Goal: Task Accomplishment & Management: Use online tool/utility

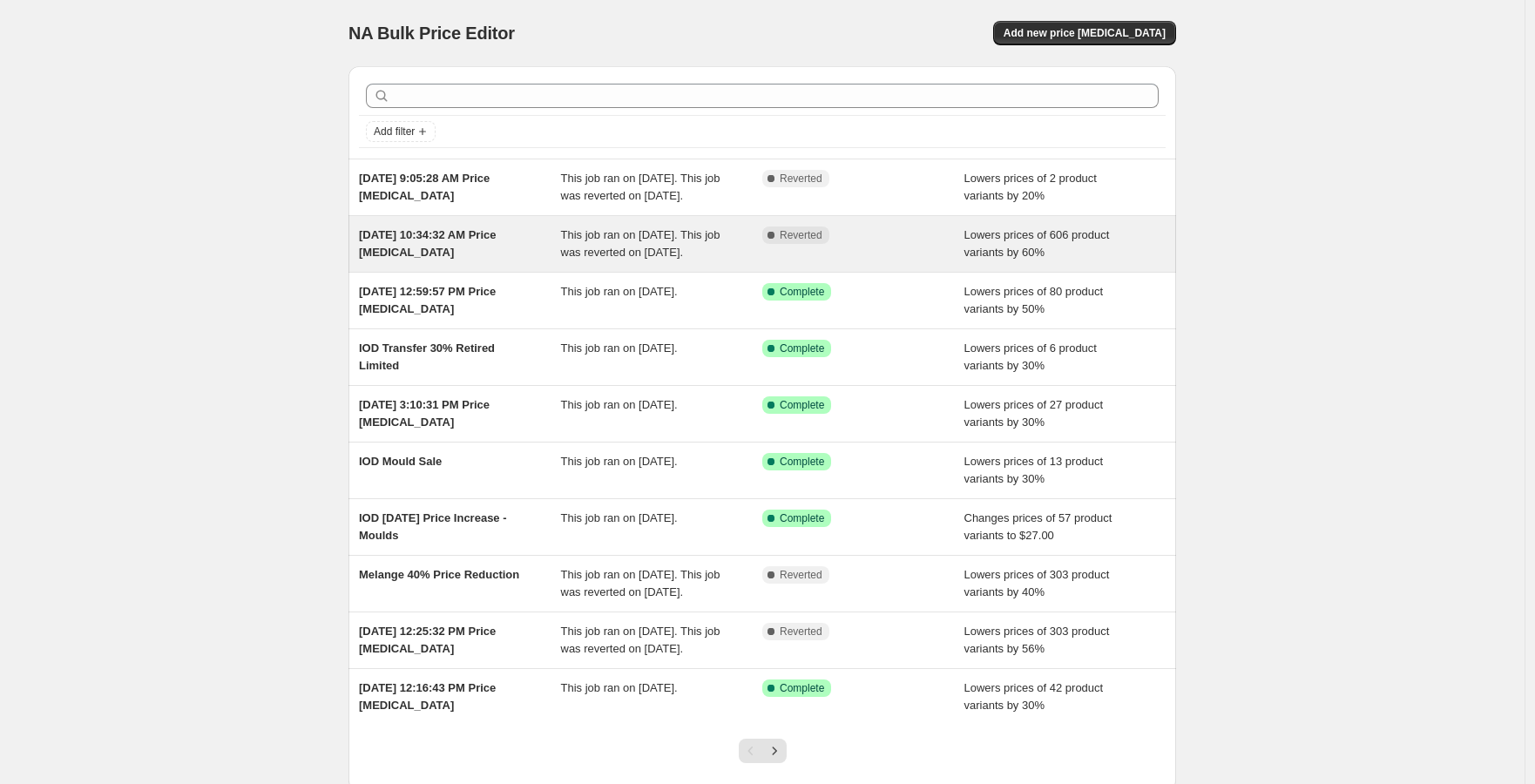
click at [589, 259] on span "This job ran on [DATE]. This job was reverted on [DATE]." at bounding box center [641, 243] width 160 height 30
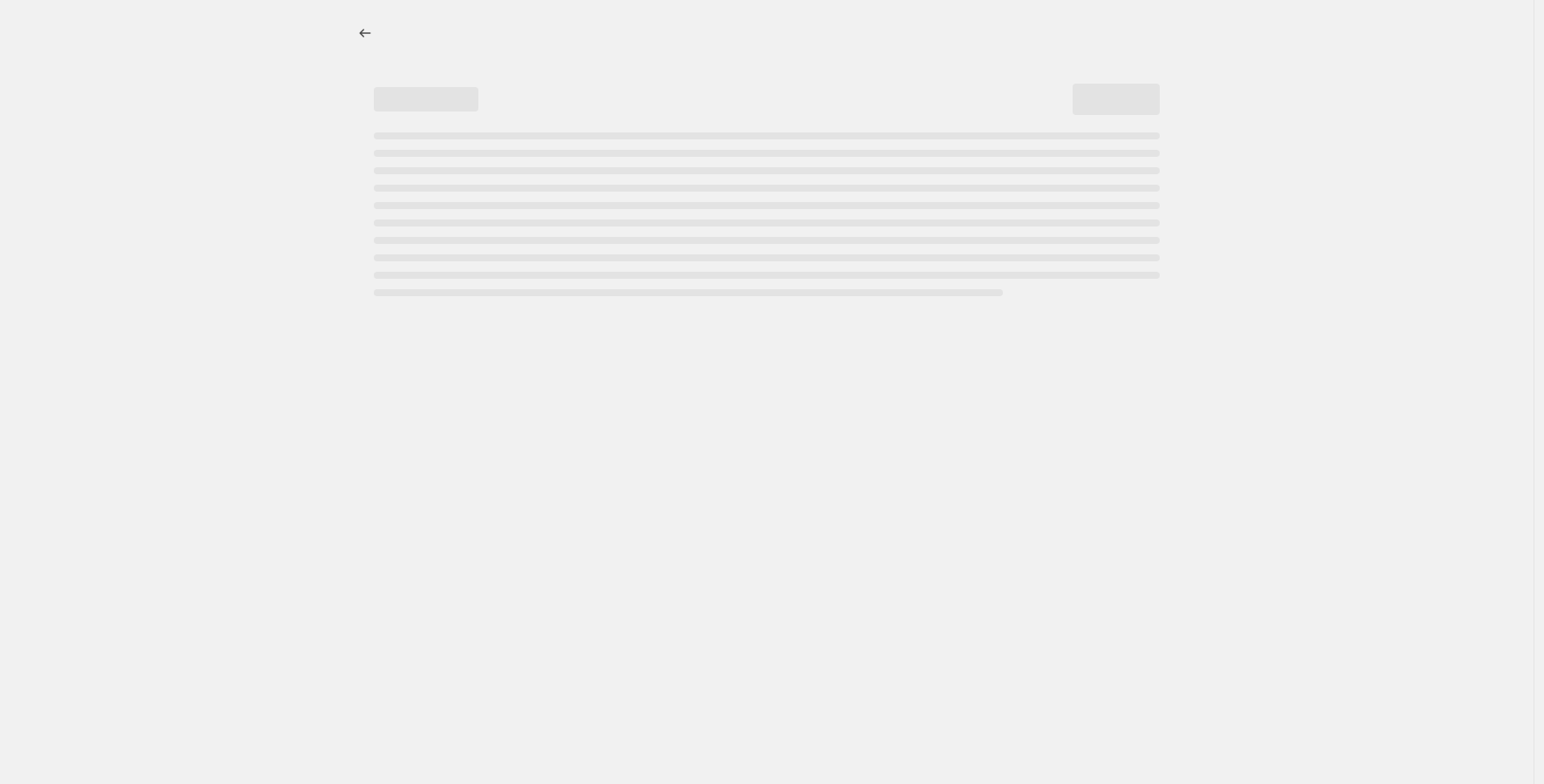
select select "percentage"
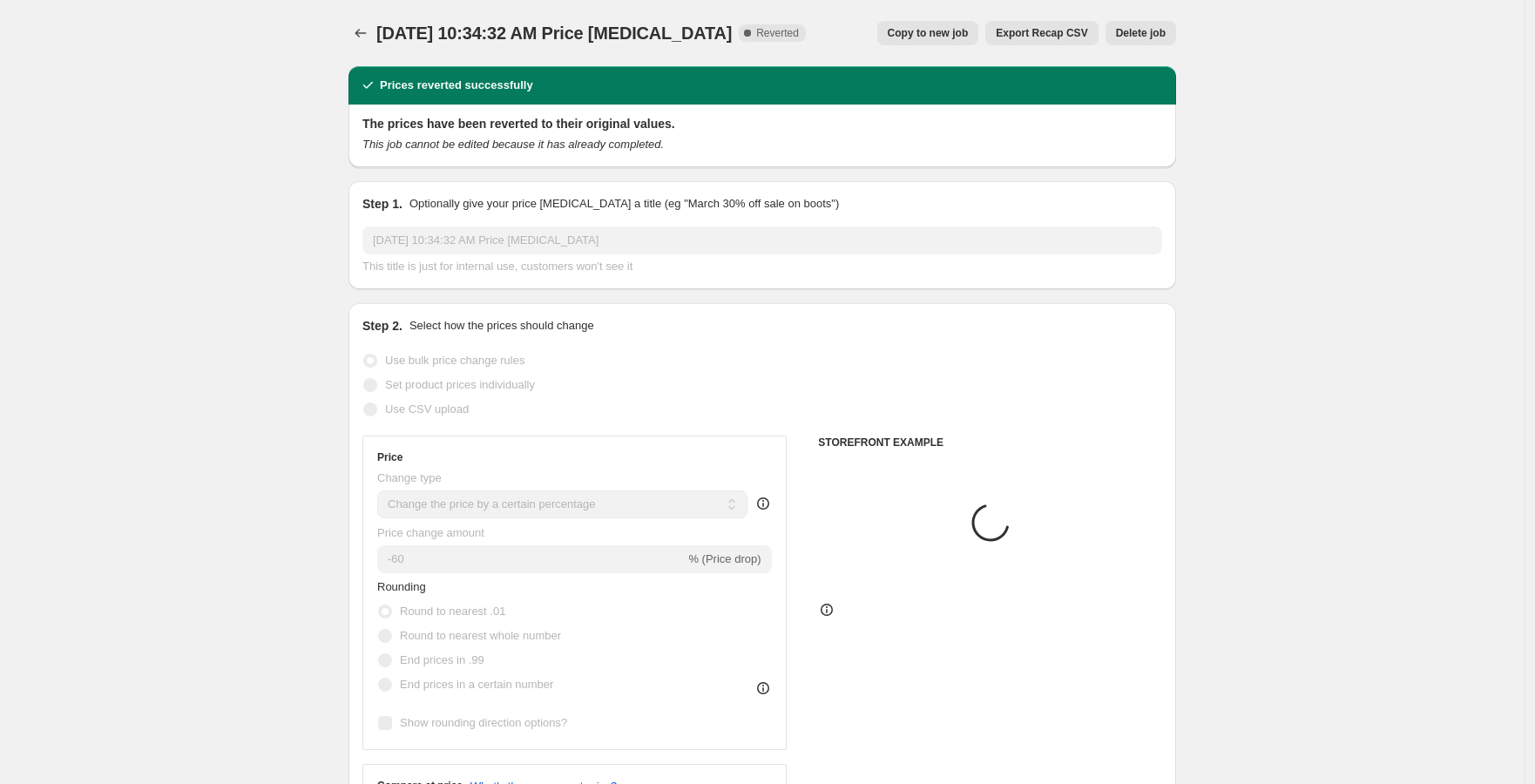
select select "vendor"
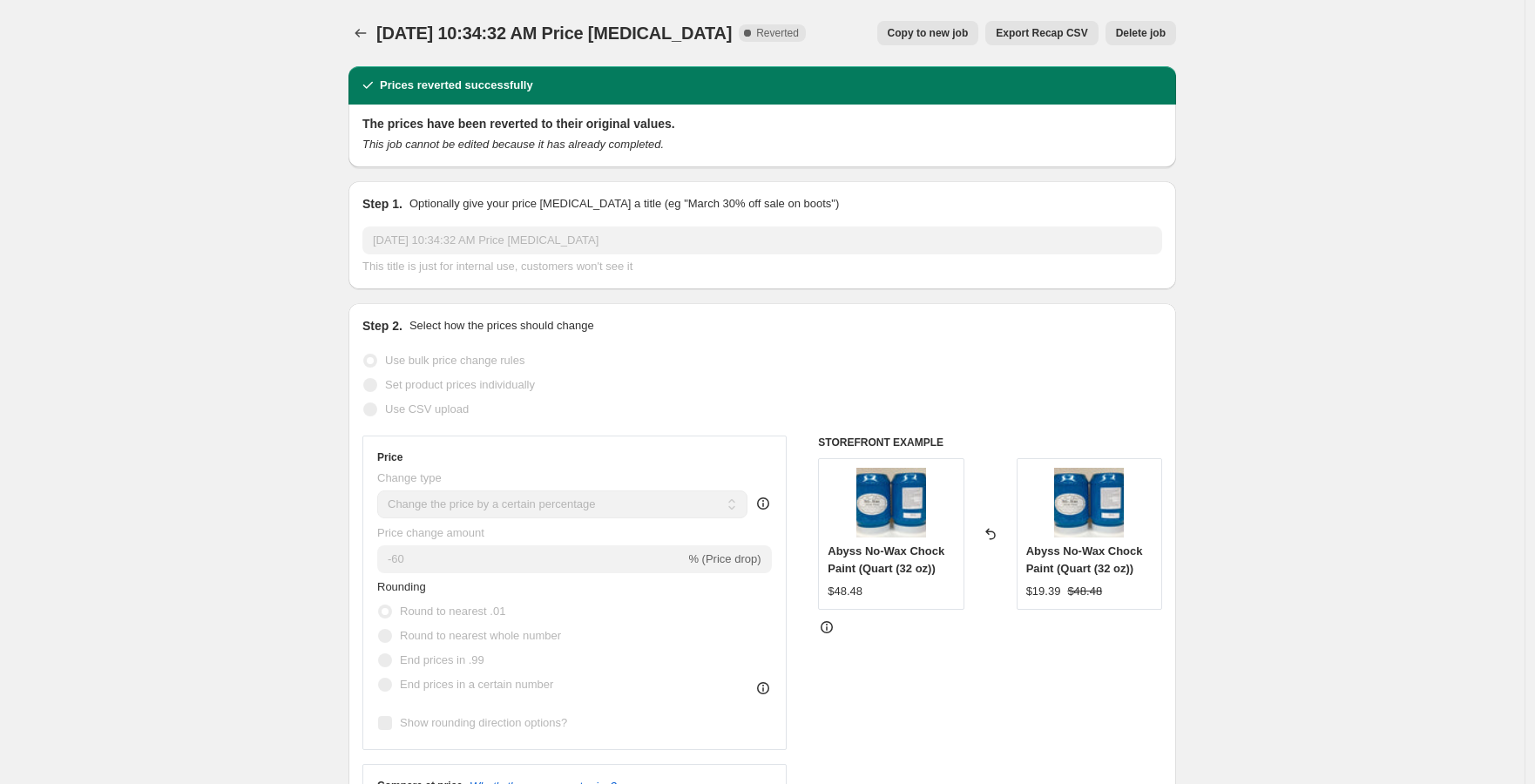
click at [902, 29] on button "Copy to new job" at bounding box center [928, 32] width 102 height 24
select select "percentage"
select select "vendor"
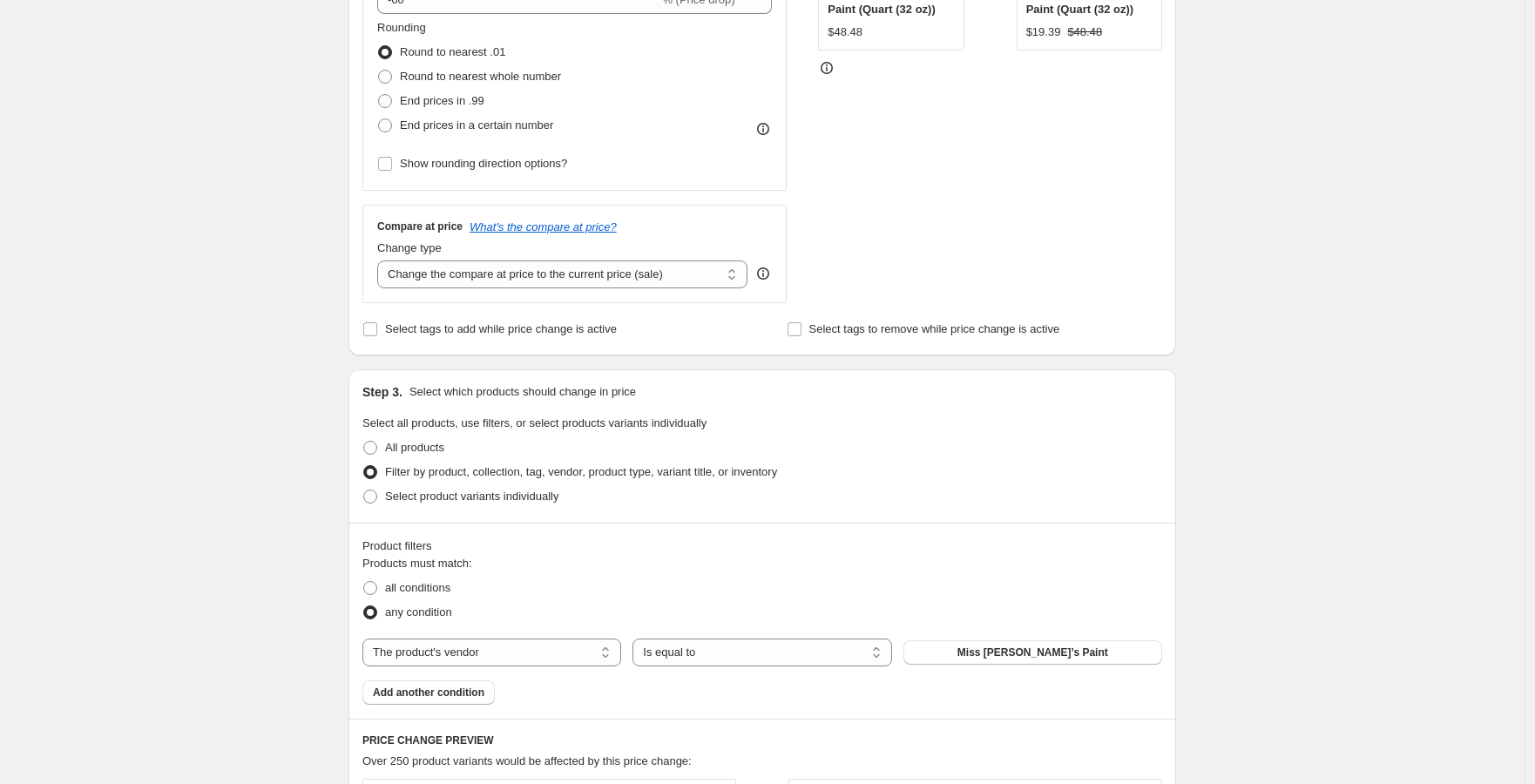
scroll to position [916, 0]
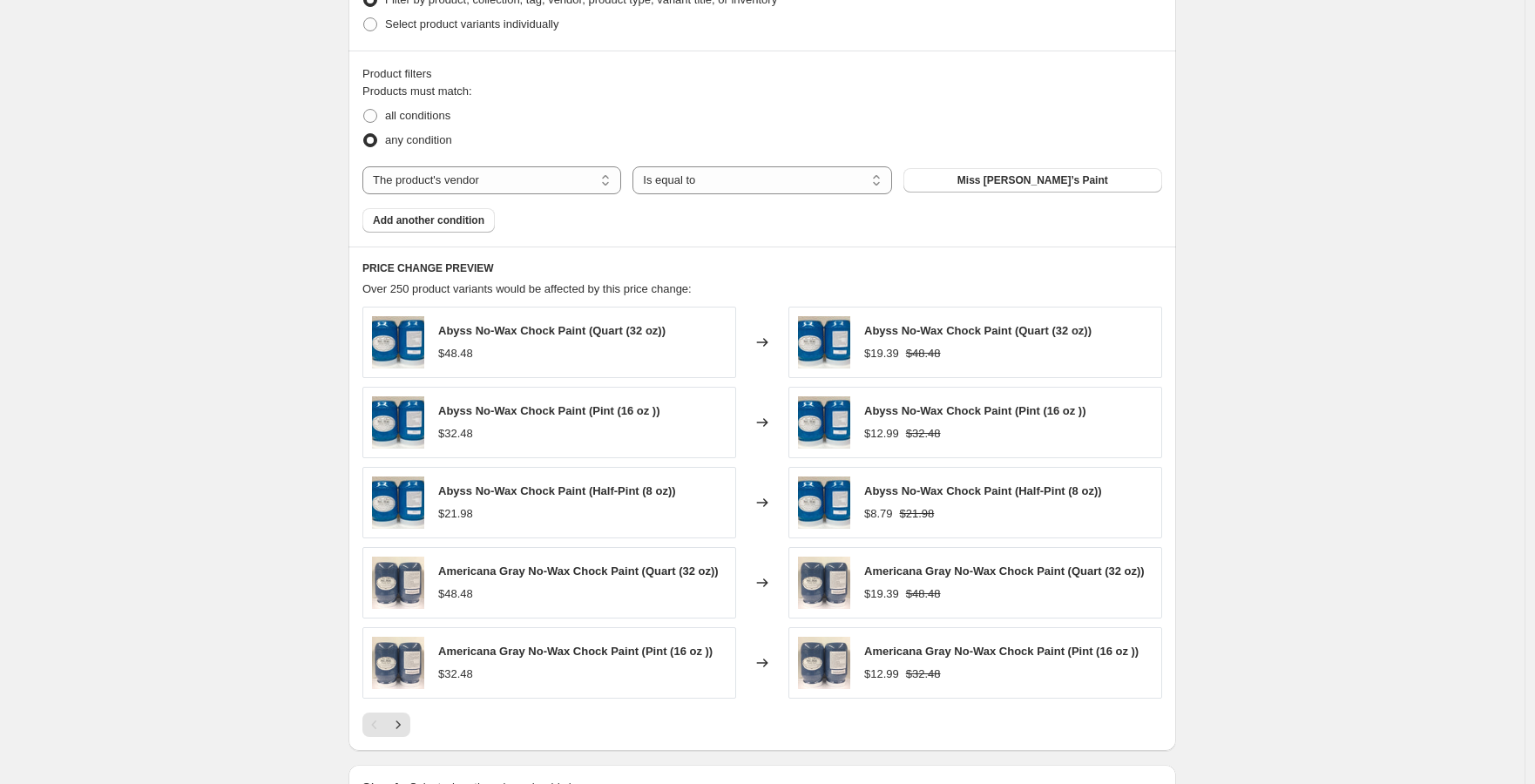
click at [1328, 425] on div "Create new price [MEDICAL_DATA]. This page is ready Create new price [MEDICAL_D…" at bounding box center [762, 53] width 1524 height 1938
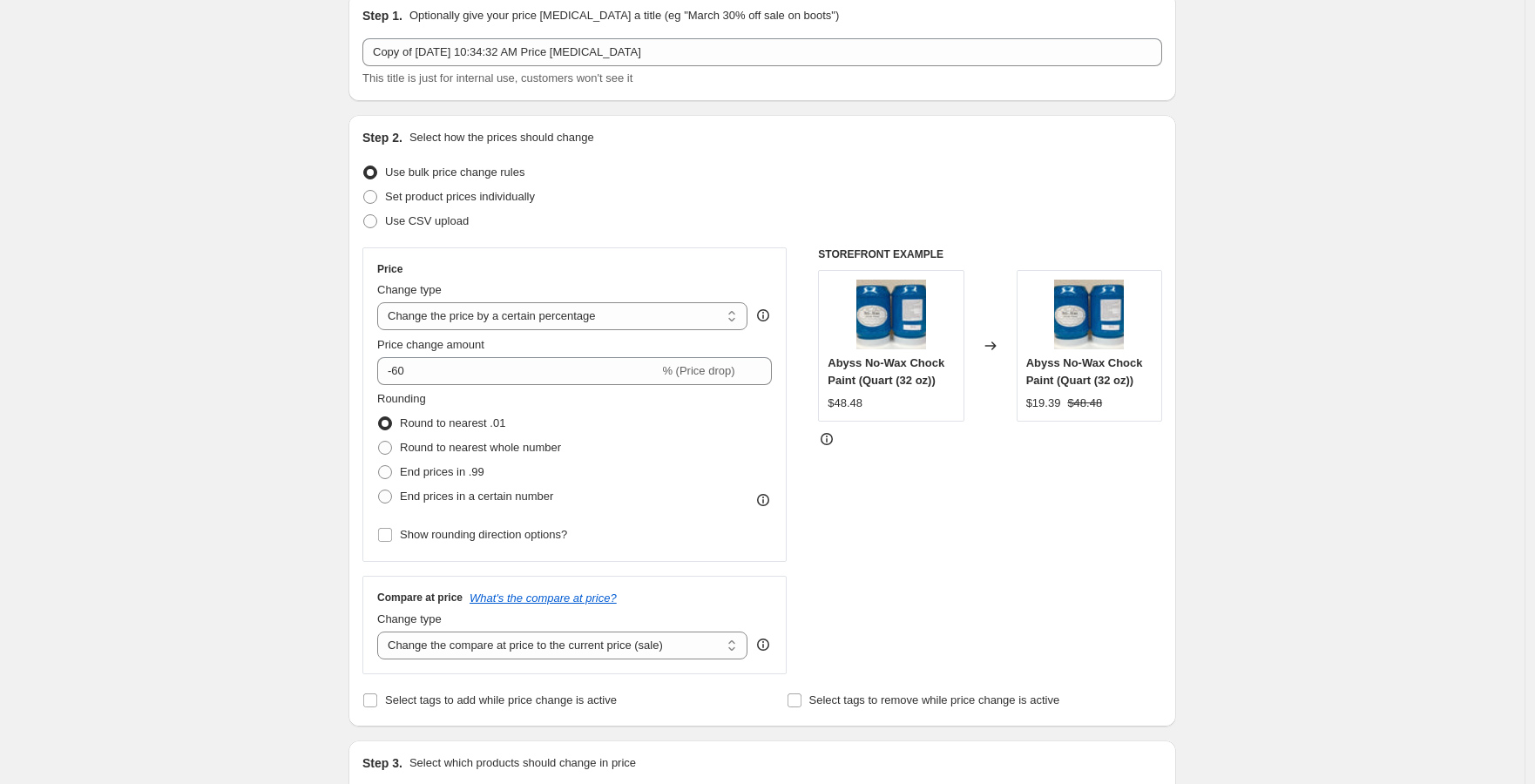
scroll to position [0, 0]
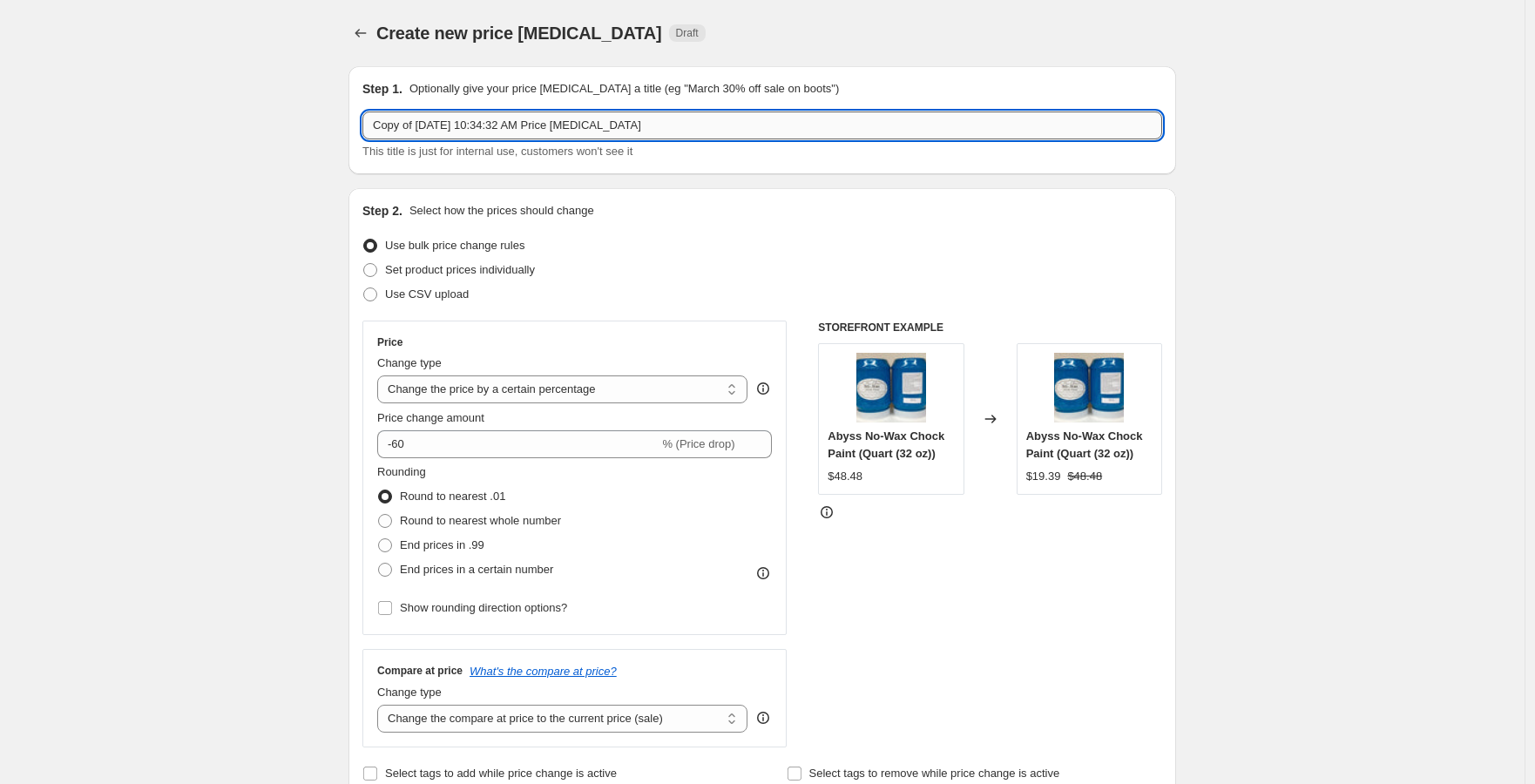
click at [732, 125] on input "Copy of [DATE] 10:34:32 AM Price [MEDICAL_DATA]" at bounding box center [763, 125] width 800 height 28
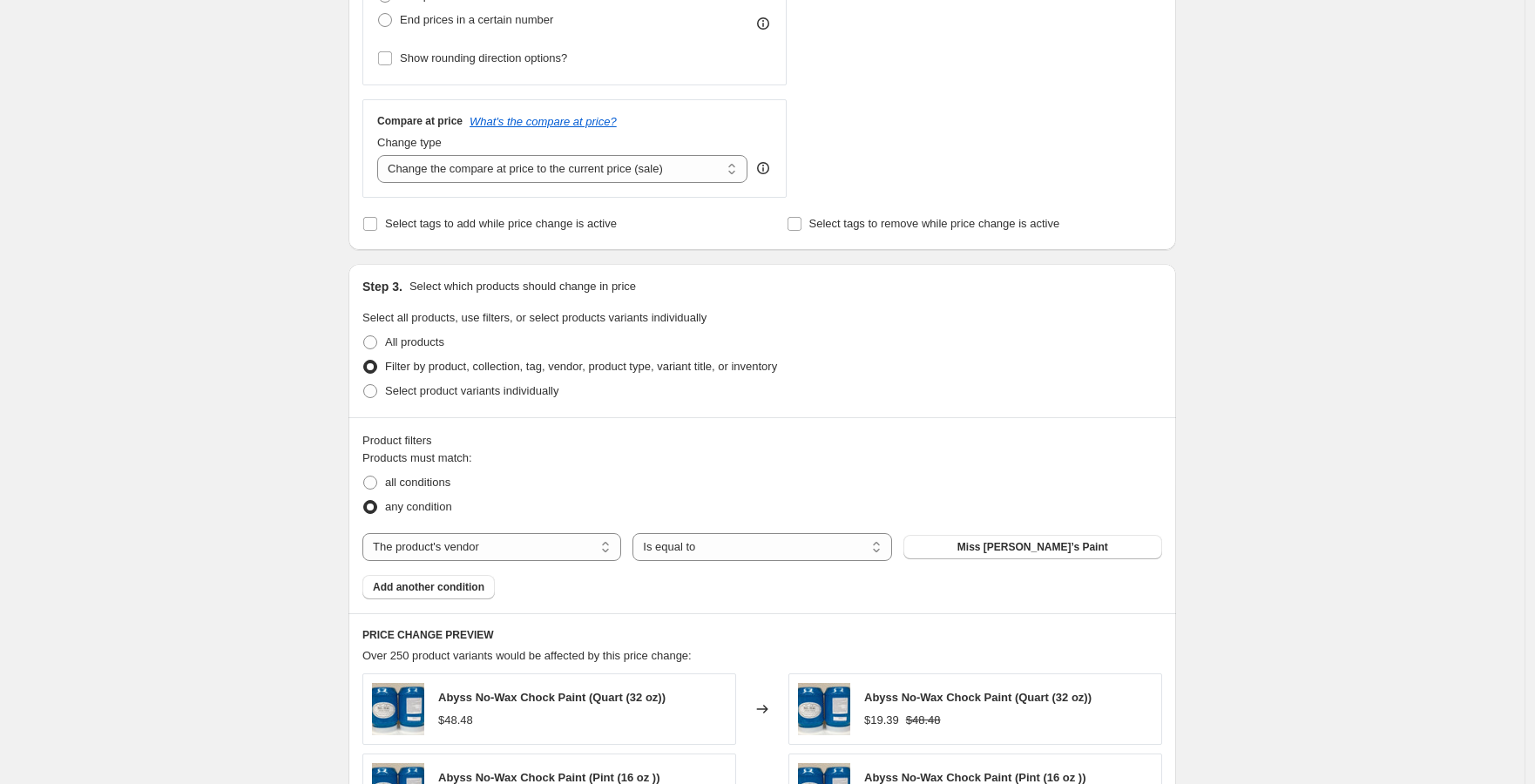
scroll to position [1155, 0]
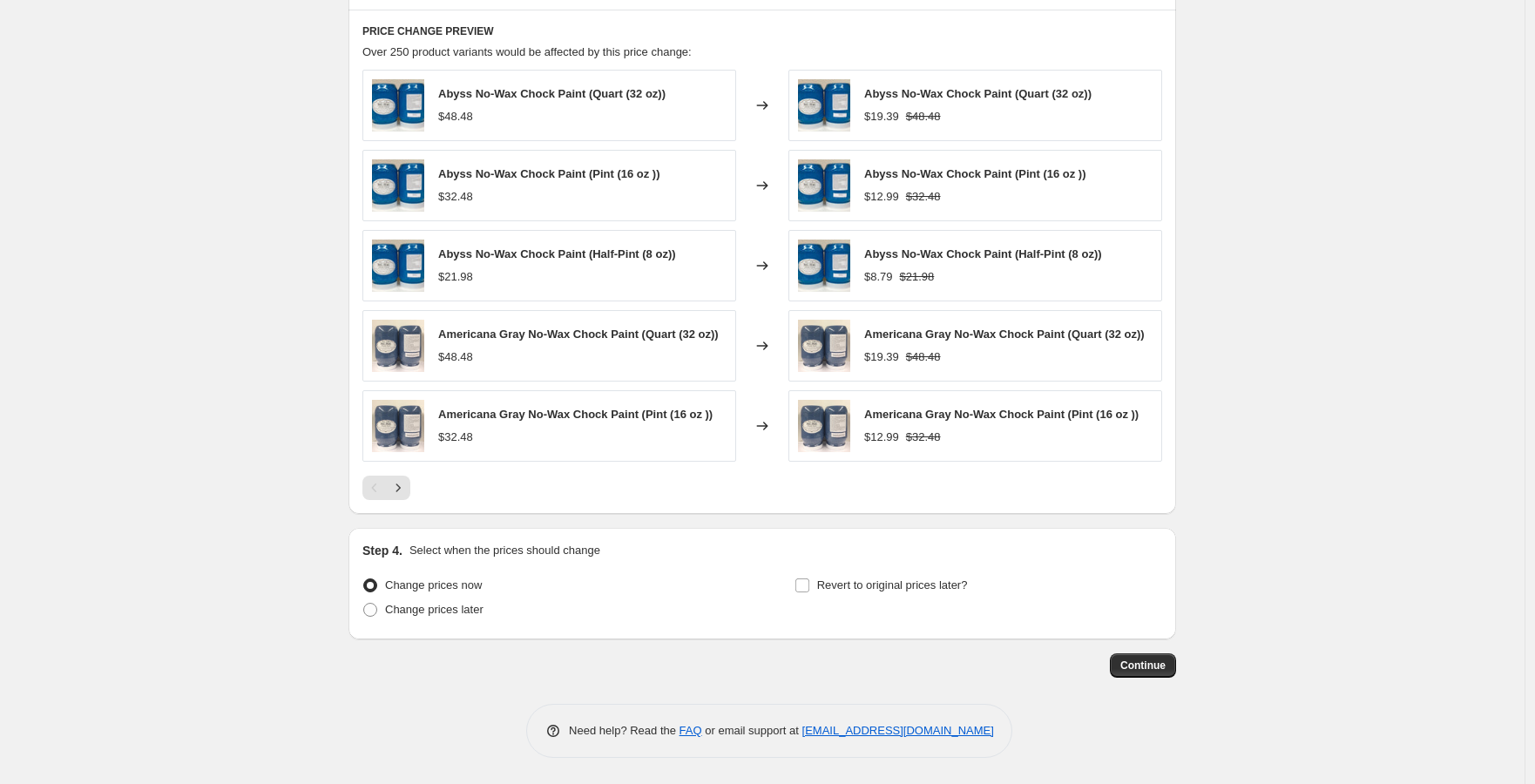
type input "[PERSON_NAME] 60% DISCOUNT"
click at [1156, 665] on span "Continue" at bounding box center [1143, 665] width 46 height 14
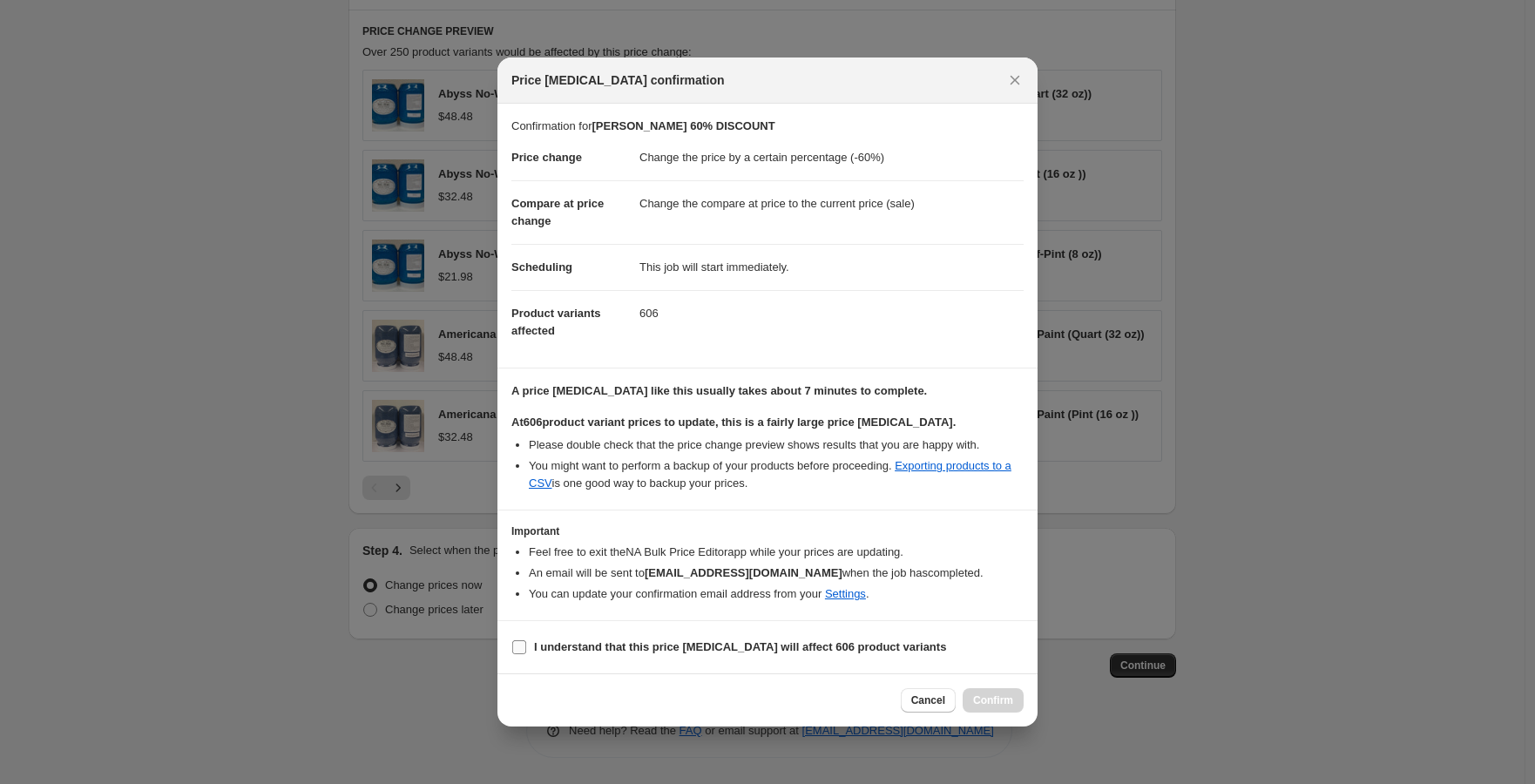
click at [777, 643] on b "I understand that this price [MEDICAL_DATA] will affect 606 product variants" at bounding box center [740, 646] width 412 height 13
click at [526, 643] on input "I understand that this price [MEDICAL_DATA] will affect 606 product variants" at bounding box center [519, 647] width 14 height 14
checkbox input "true"
click at [972, 695] on button "Confirm" at bounding box center [993, 700] width 61 height 24
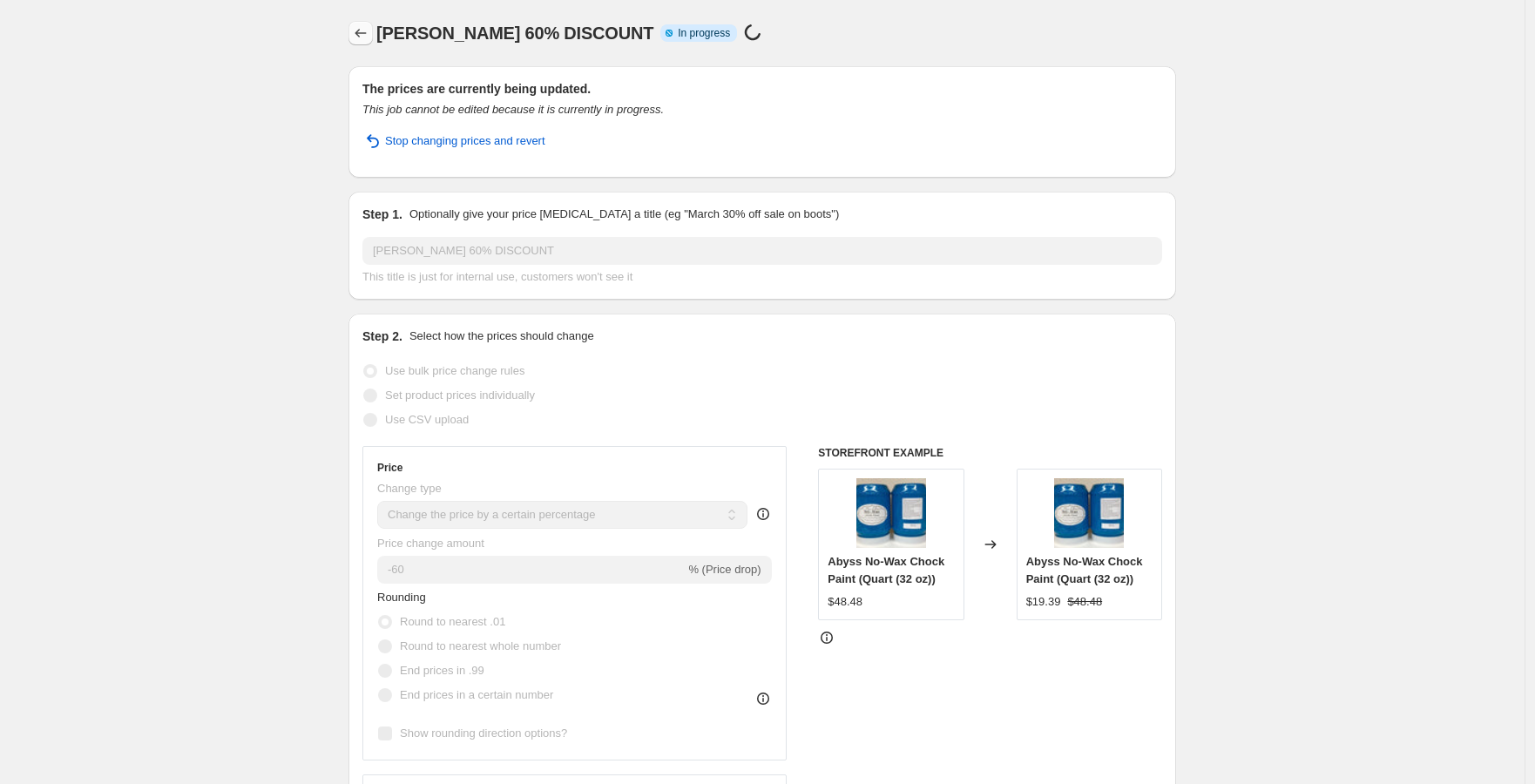
click at [370, 35] on icon "Price change jobs" at bounding box center [361, 33] width 18 height 18
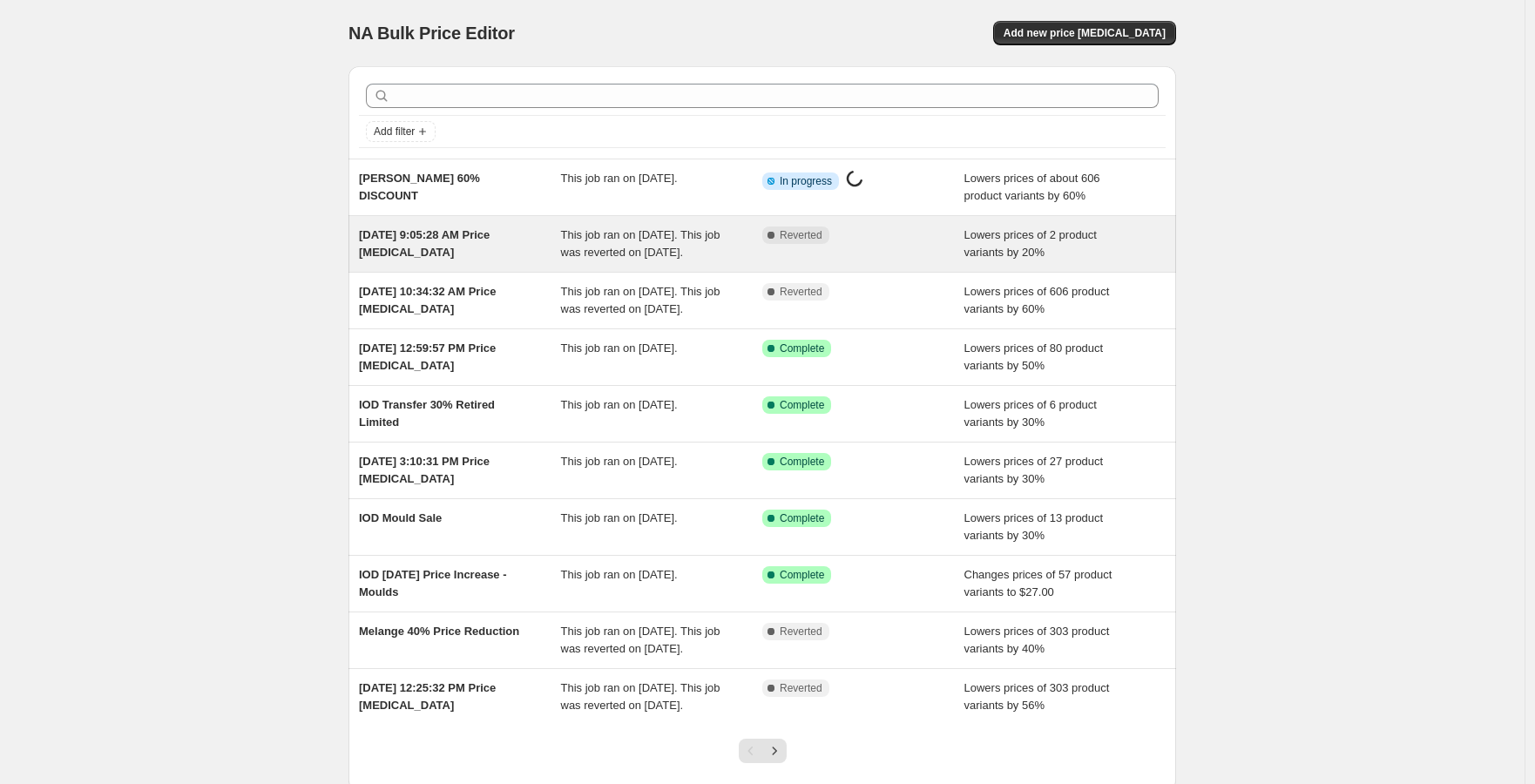
click at [646, 247] on span "This job ran on [DATE]. This job was reverted on [DATE]." at bounding box center [641, 243] width 160 height 30
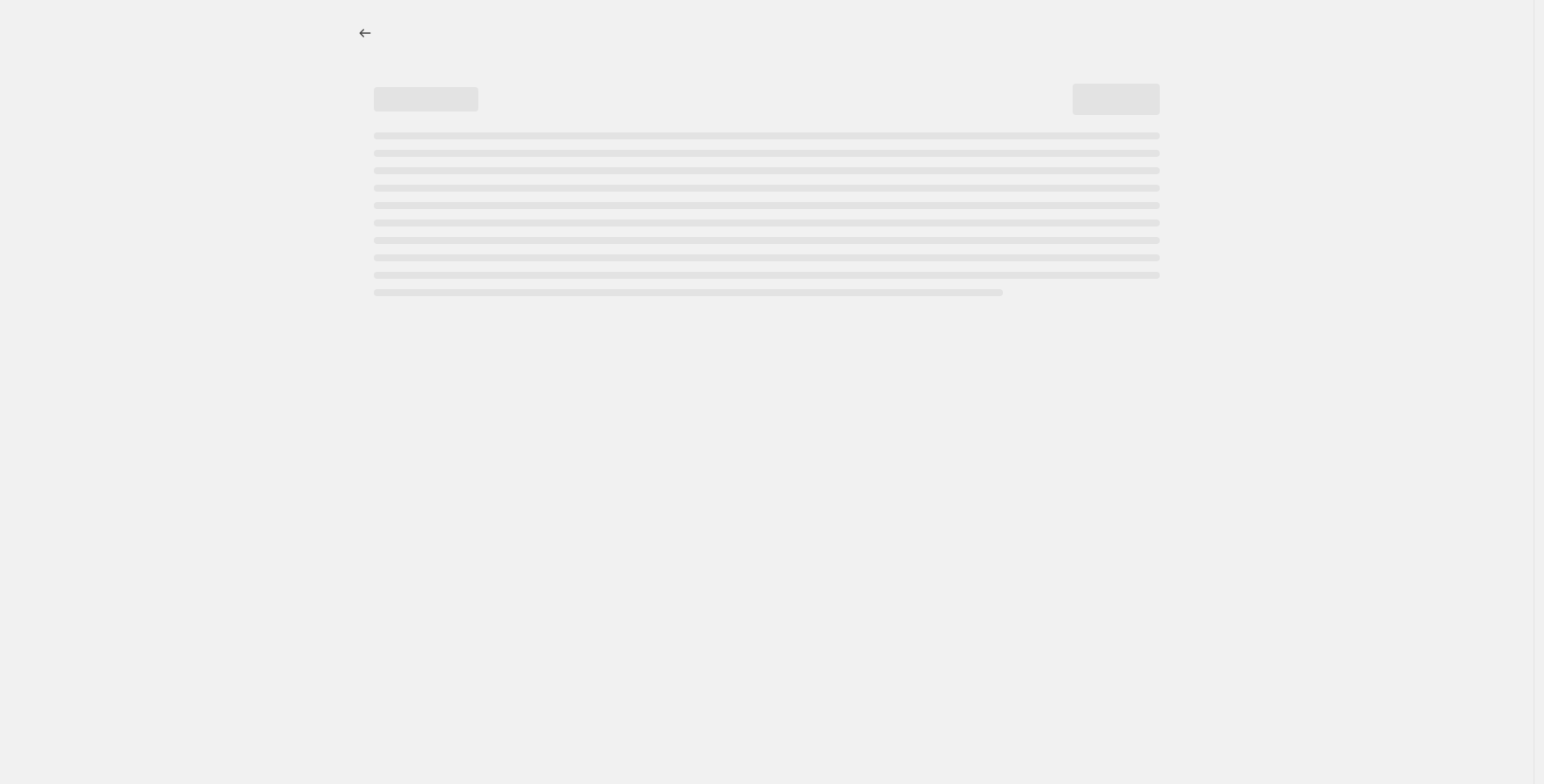
select select "percentage"
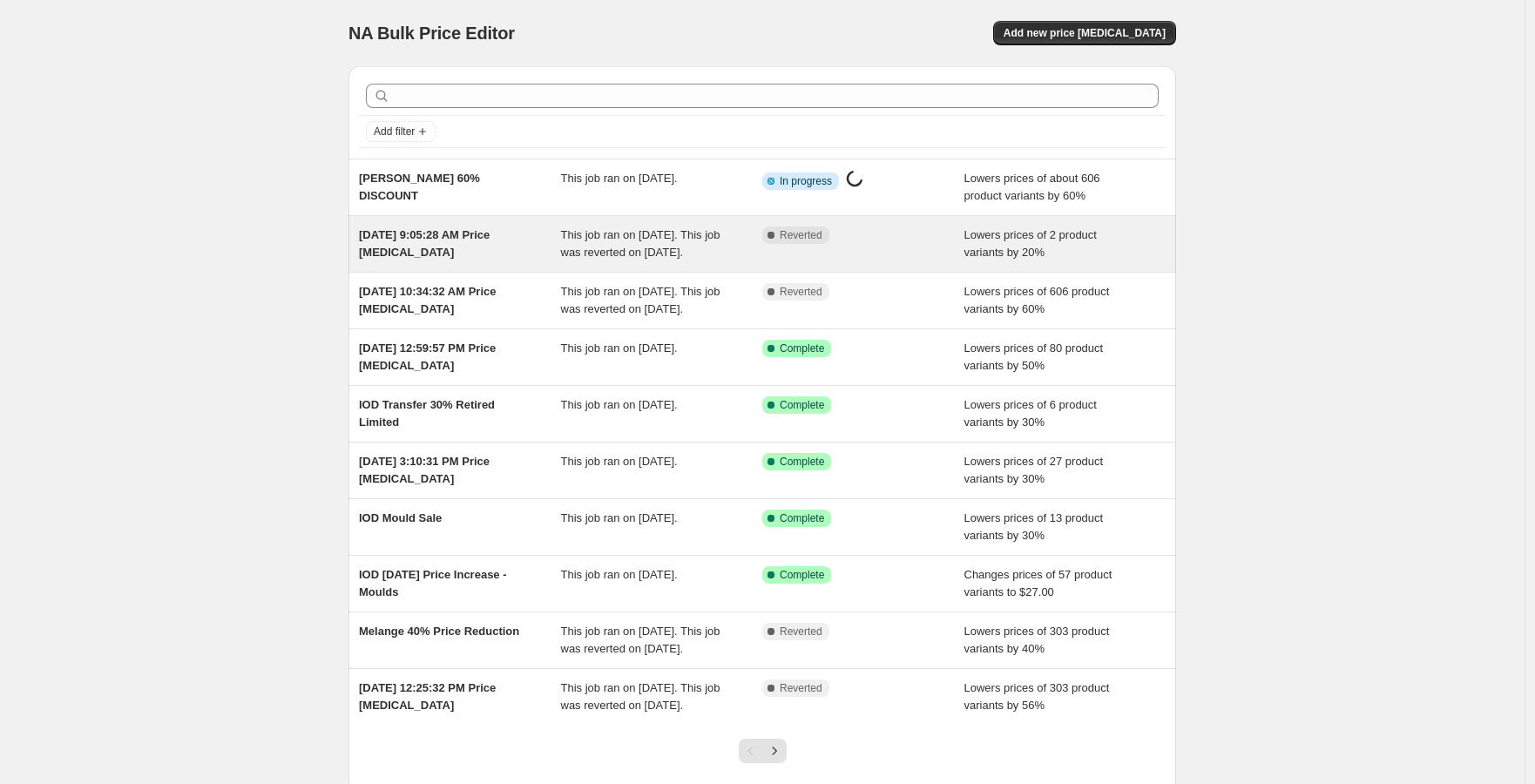
click at [438, 254] on div "[DATE] 9:05:28 AM Price [MEDICAL_DATA]" at bounding box center [460, 244] width 202 height 35
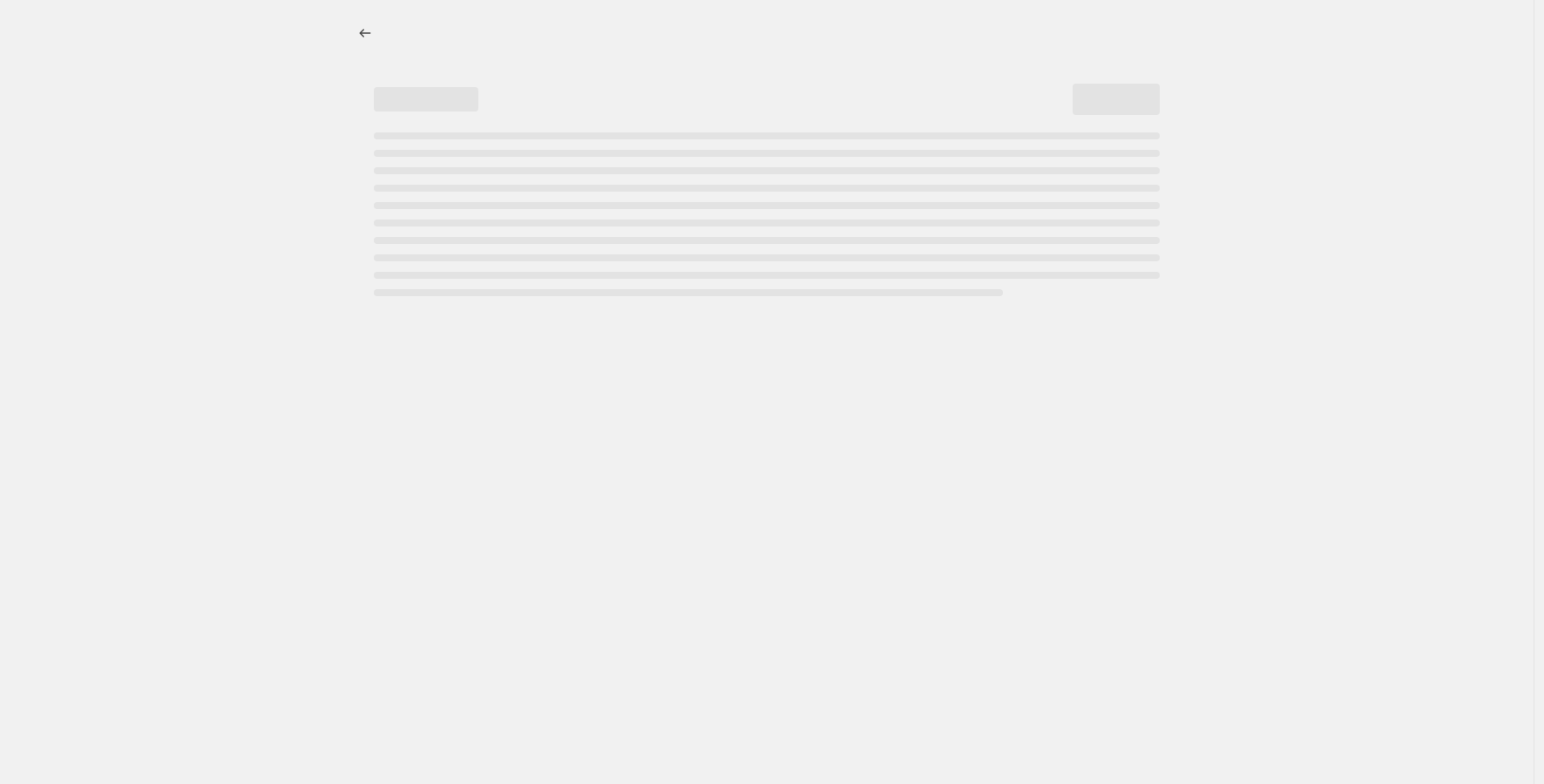
select select "percentage"
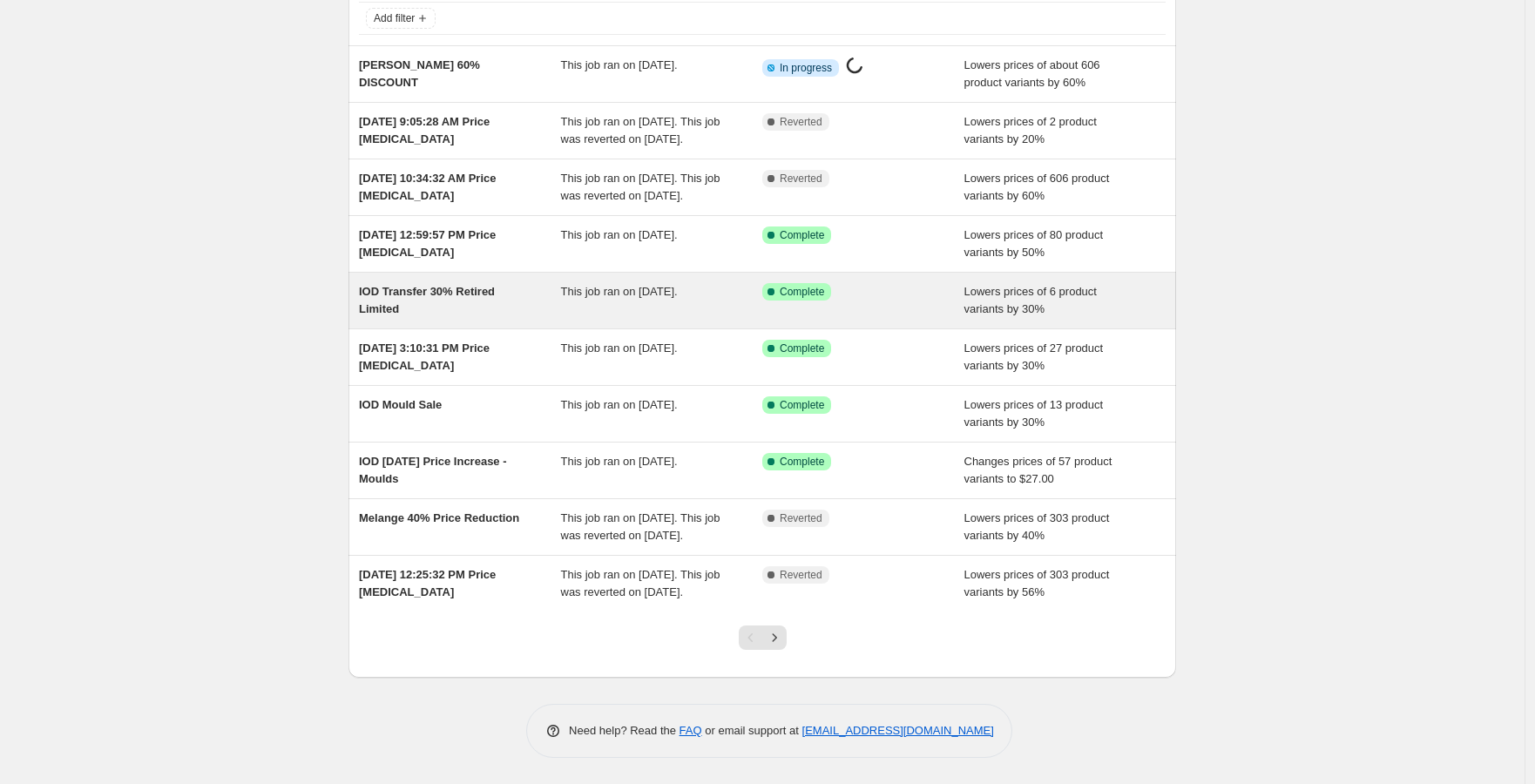
scroll to position [165, 0]
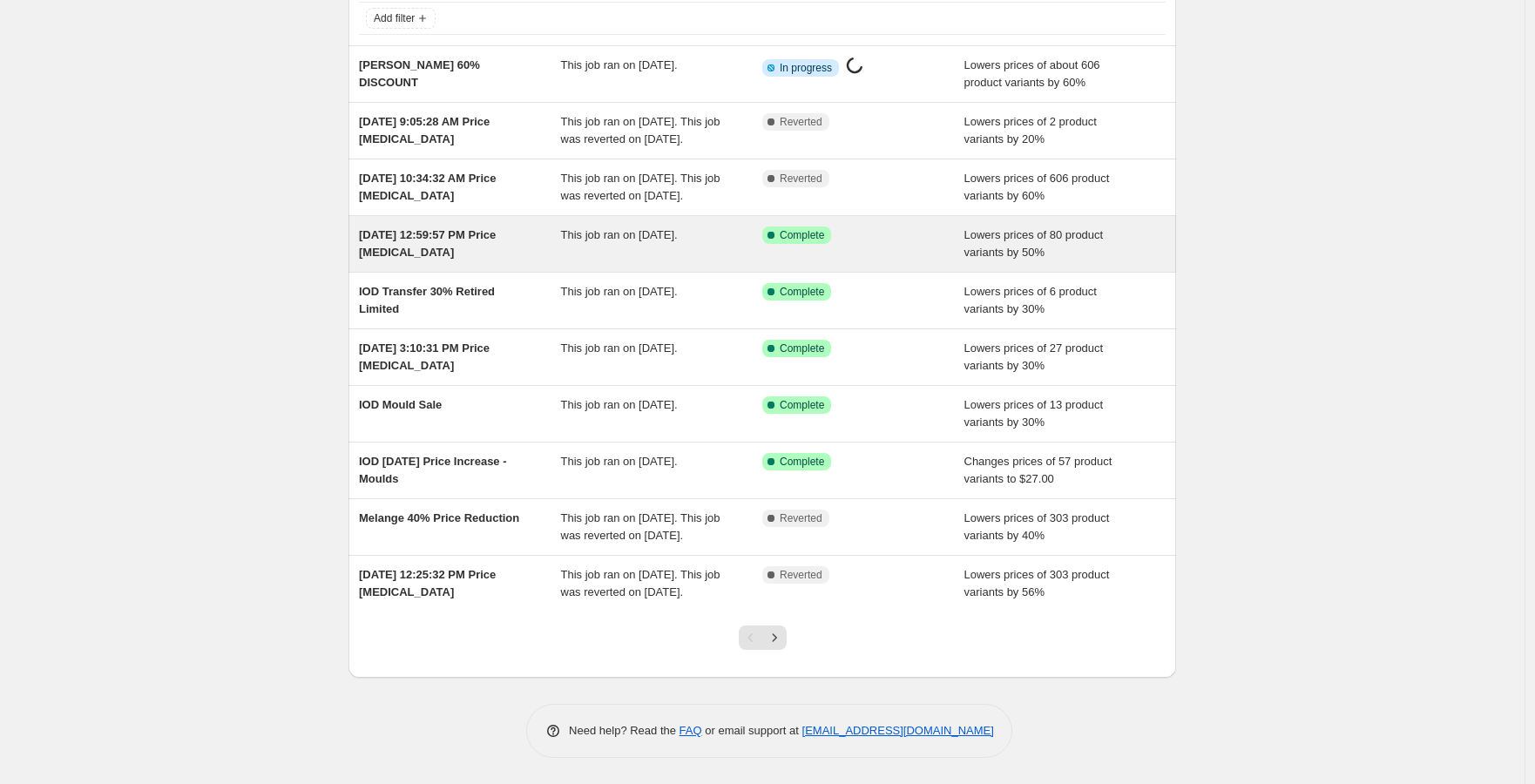
click at [461, 235] on div "[DATE] 12:59:57 PM Price [MEDICAL_DATA]" at bounding box center [460, 244] width 202 height 35
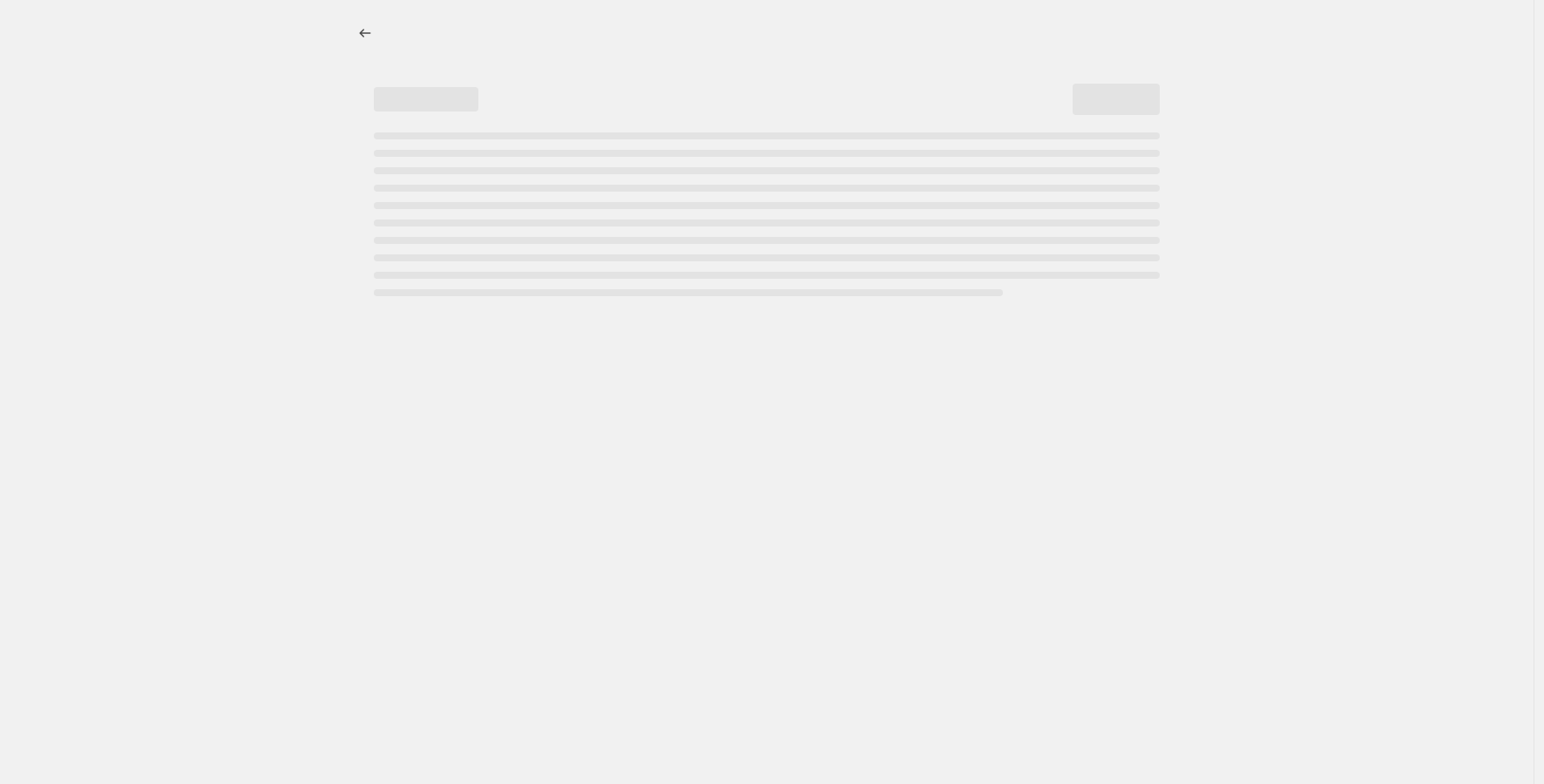
select select "percentage"
select select "collection"
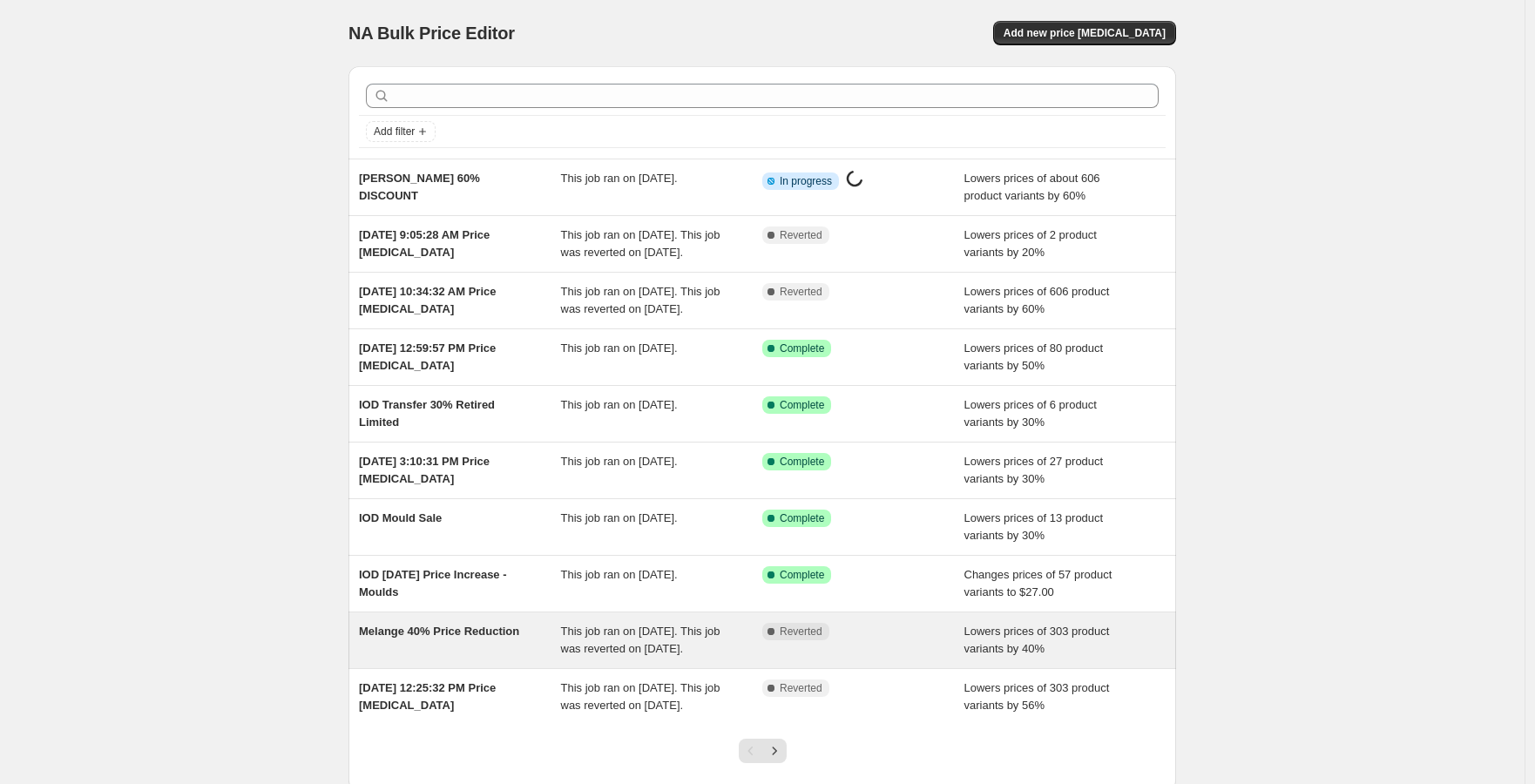
click at [612, 655] on span "This job ran on [DATE]. This job was reverted on [DATE]." at bounding box center [641, 639] width 160 height 30
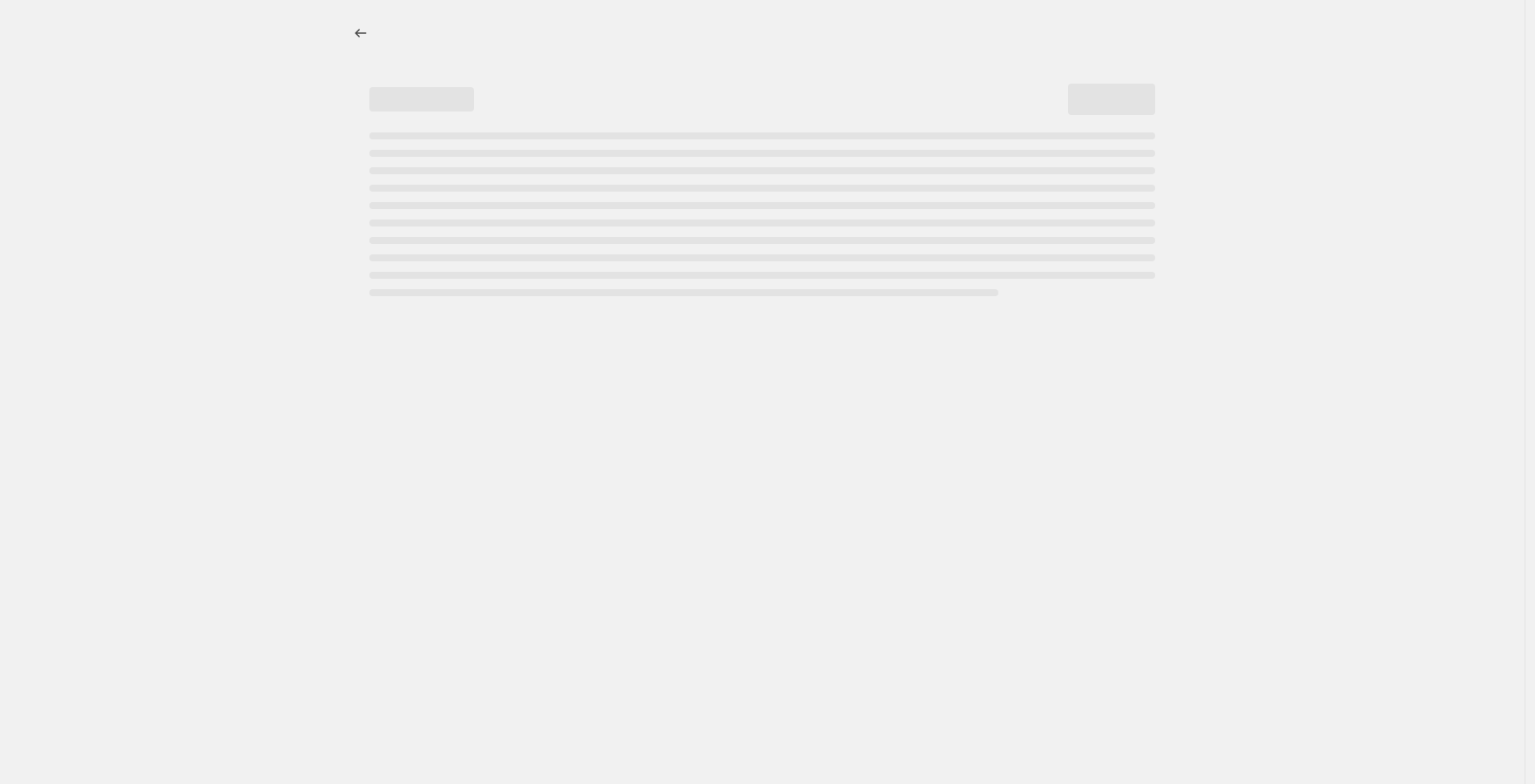
select select "percentage"
select select "vendor"
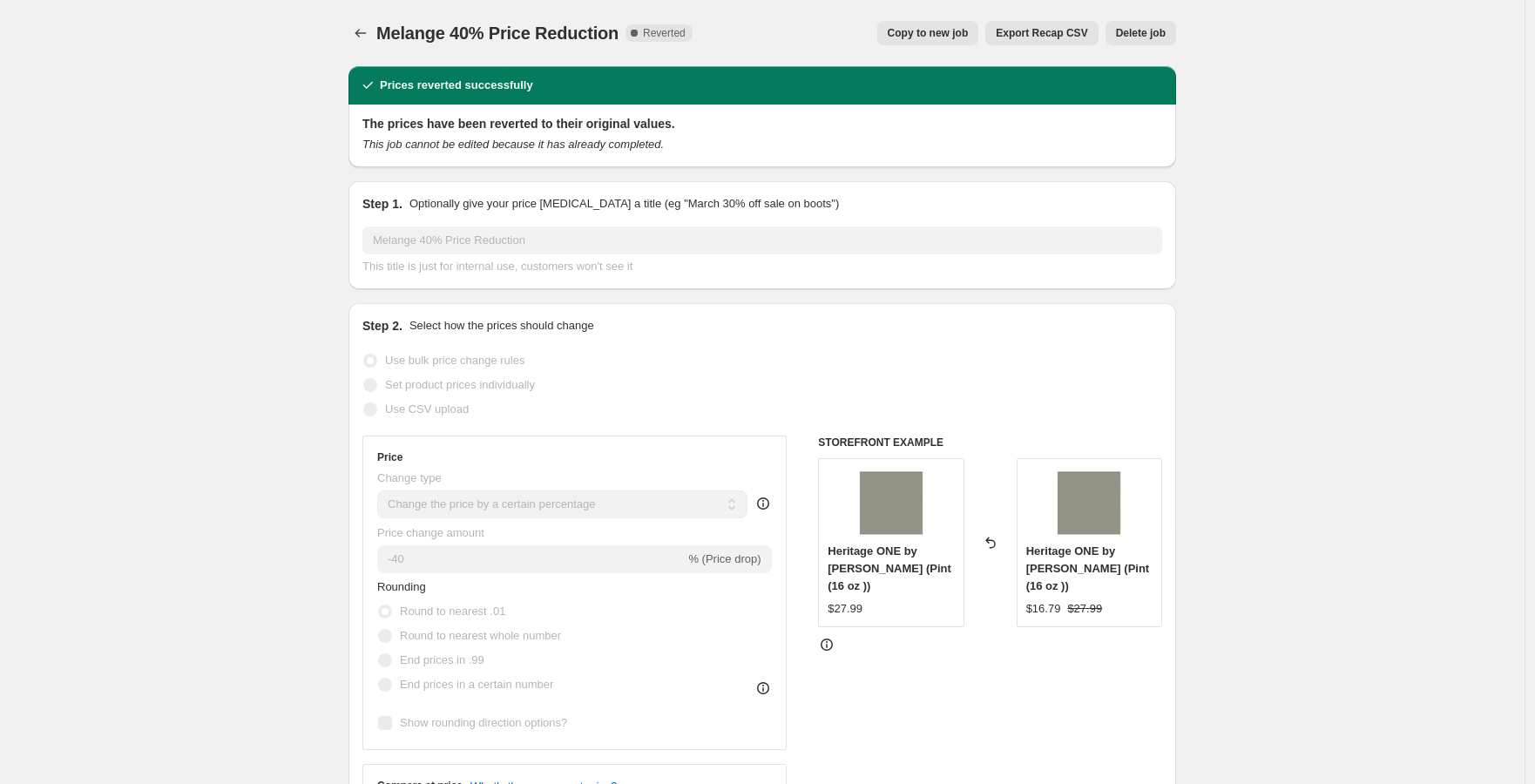
click at [963, 24] on button "Copy to new job" at bounding box center [928, 32] width 102 height 24
select select "percentage"
select select "vendor"
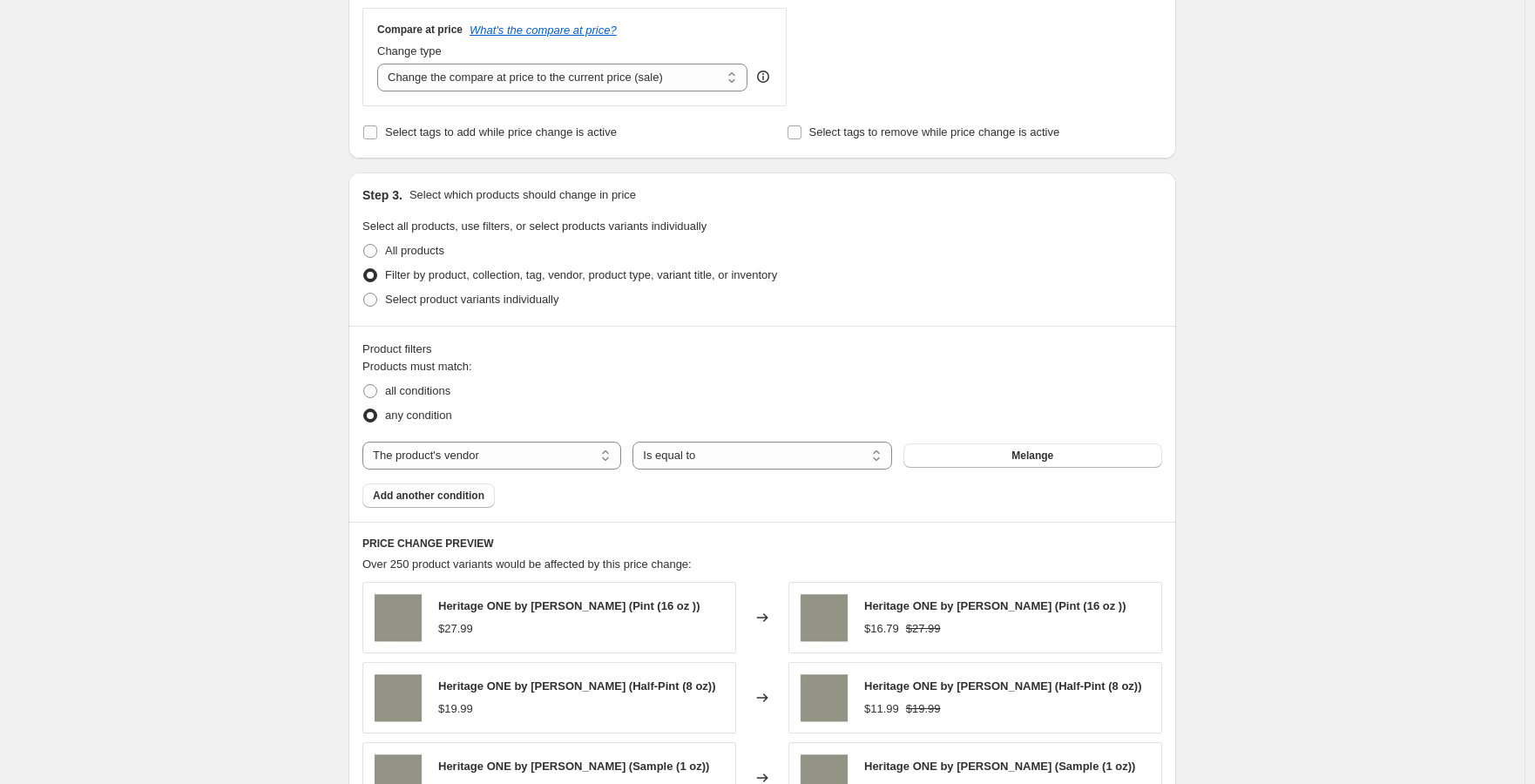
scroll to position [1155, 0]
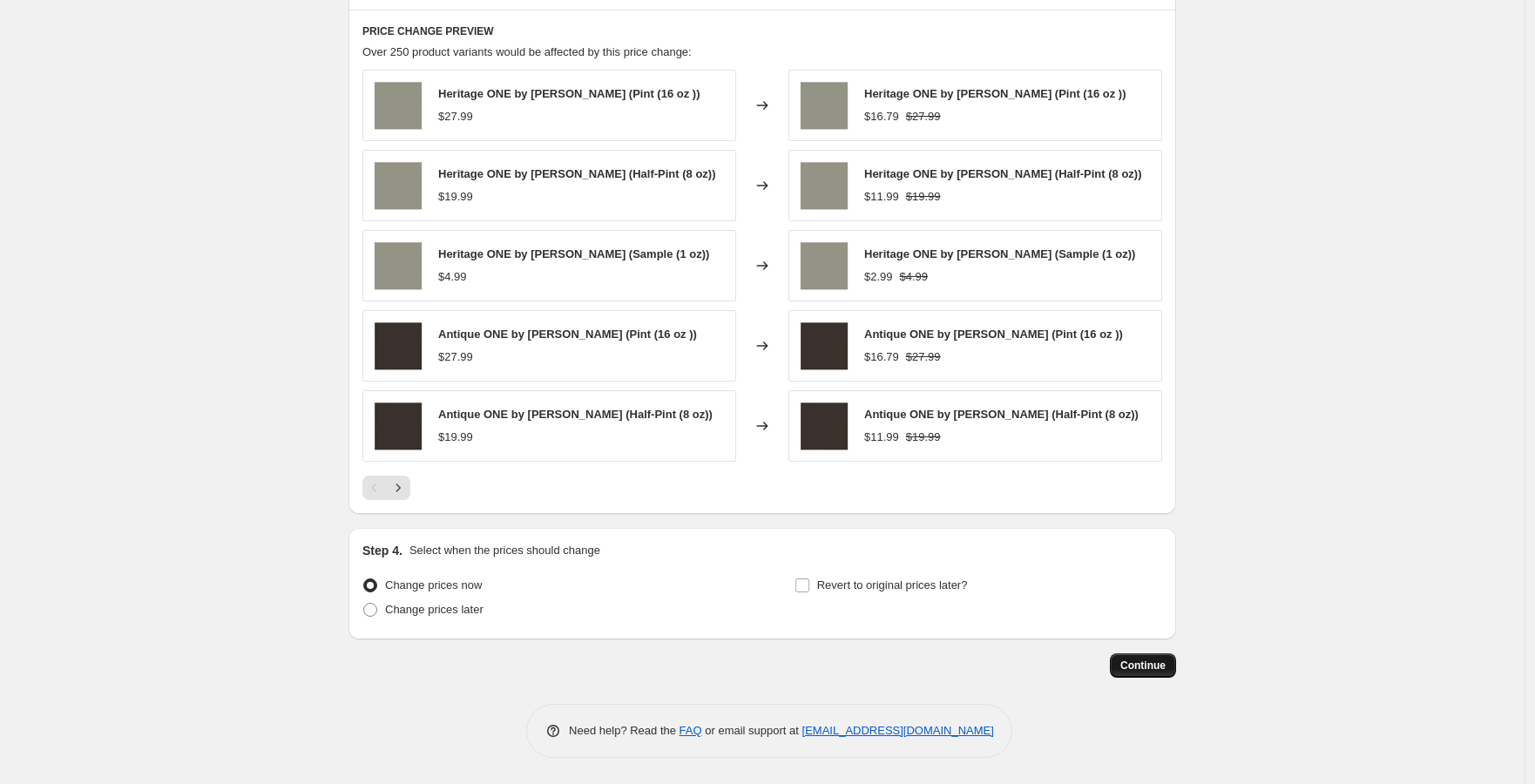
click at [1150, 663] on span "Continue" at bounding box center [1143, 665] width 46 height 14
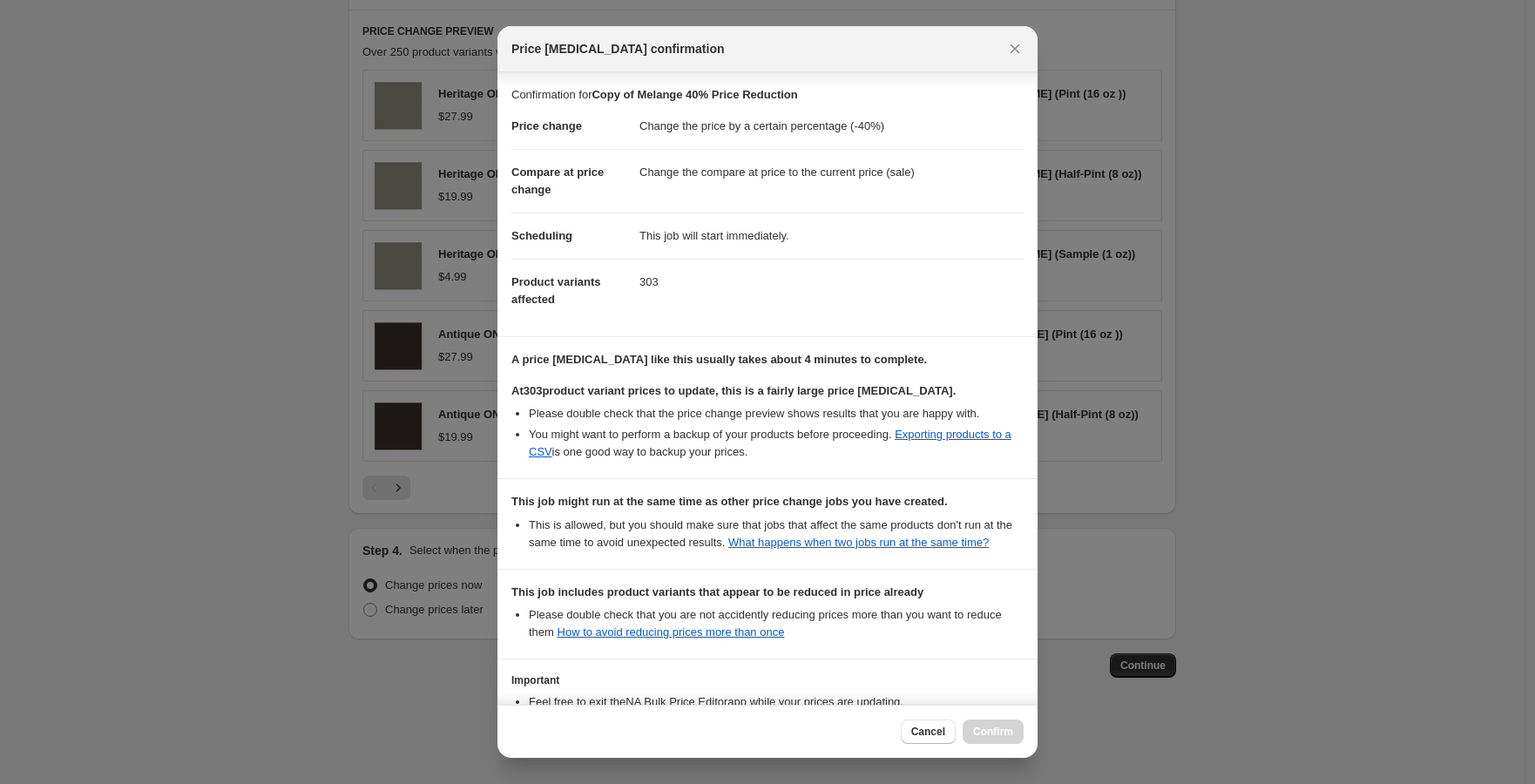
scroll to position [153, 0]
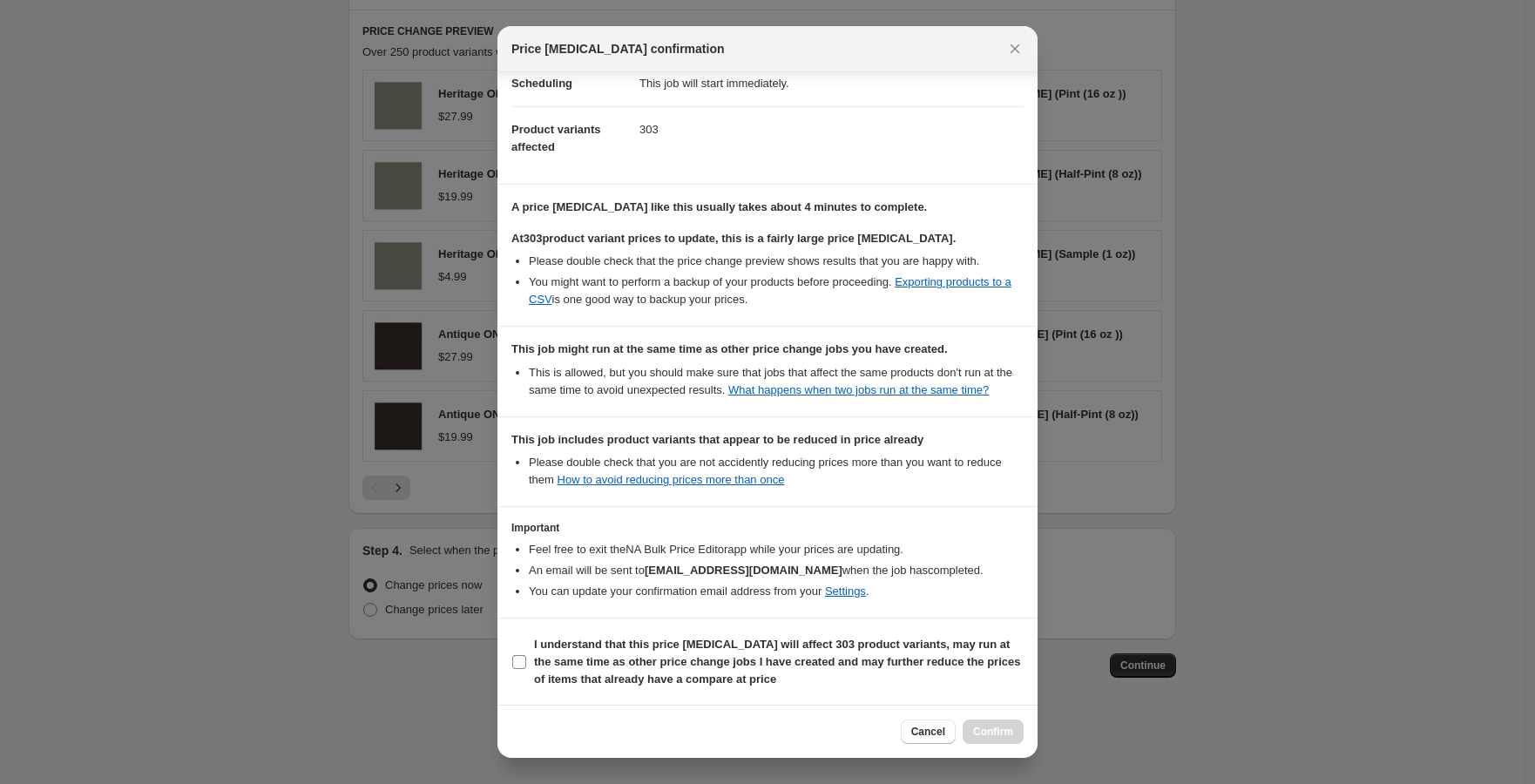
click at [717, 647] on b "I understand that this price [MEDICAL_DATA] will affect 303 product variants, m…" at bounding box center [777, 661] width 486 height 48
click at [526, 655] on input "I understand that this price [MEDICAL_DATA] will affect 303 product variants, m…" at bounding box center [519, 661] width 14 height 14
checkbox input "true"
click at [994, 733] on span "Confirm" at bounding box center [992, 731] width 40 height 14
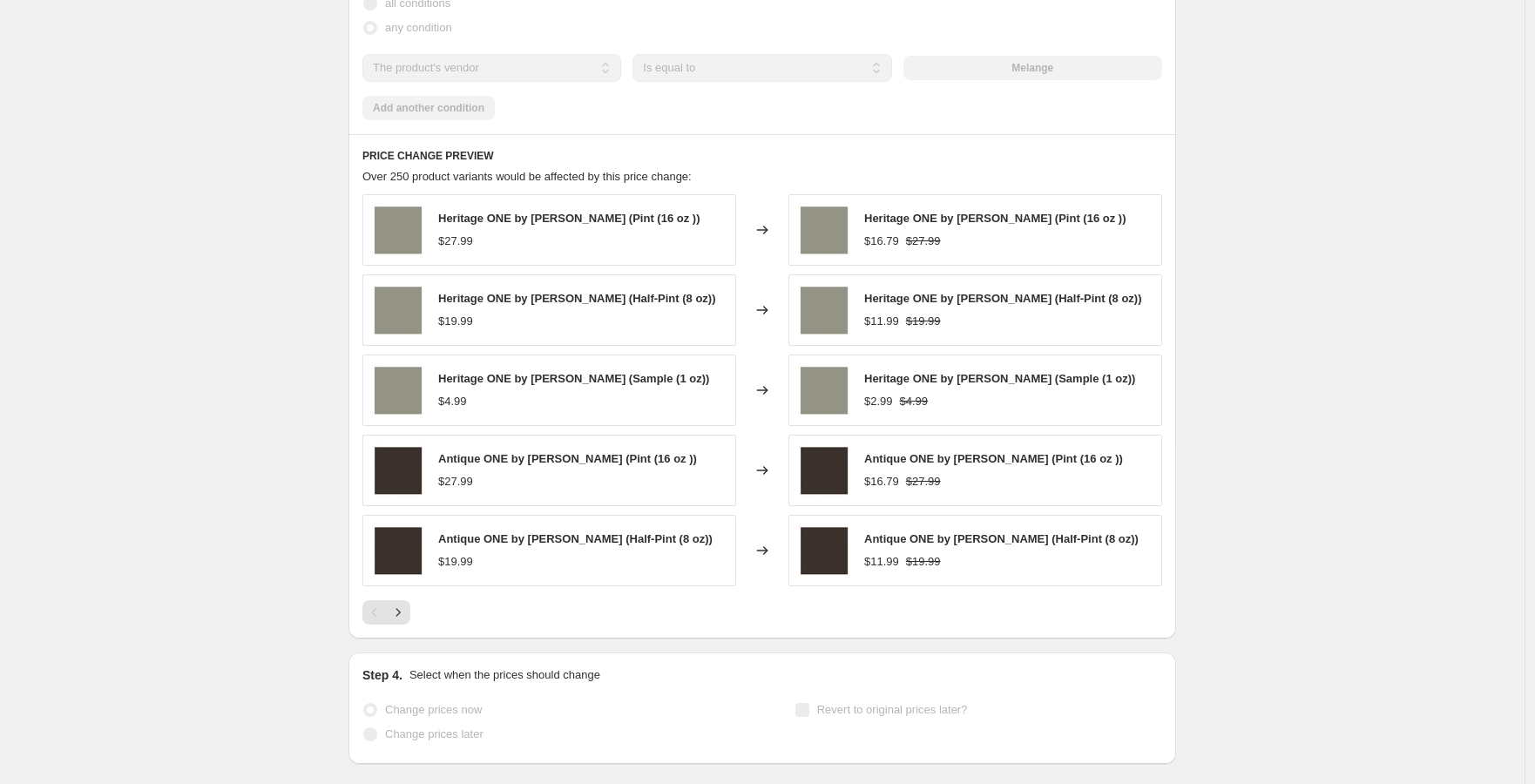
scroll to position [1198, 0]
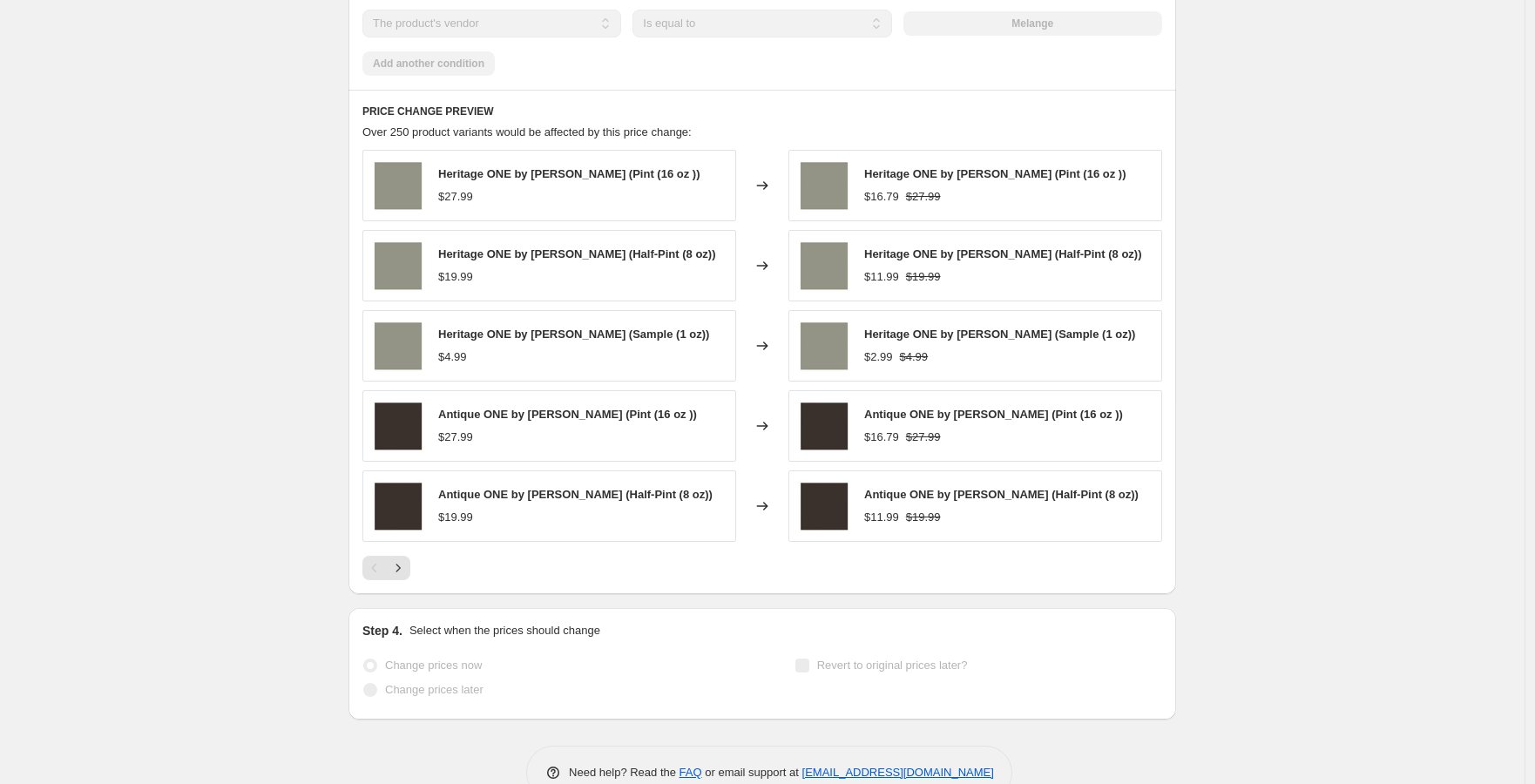
select select "percentage"
select select "vendor"
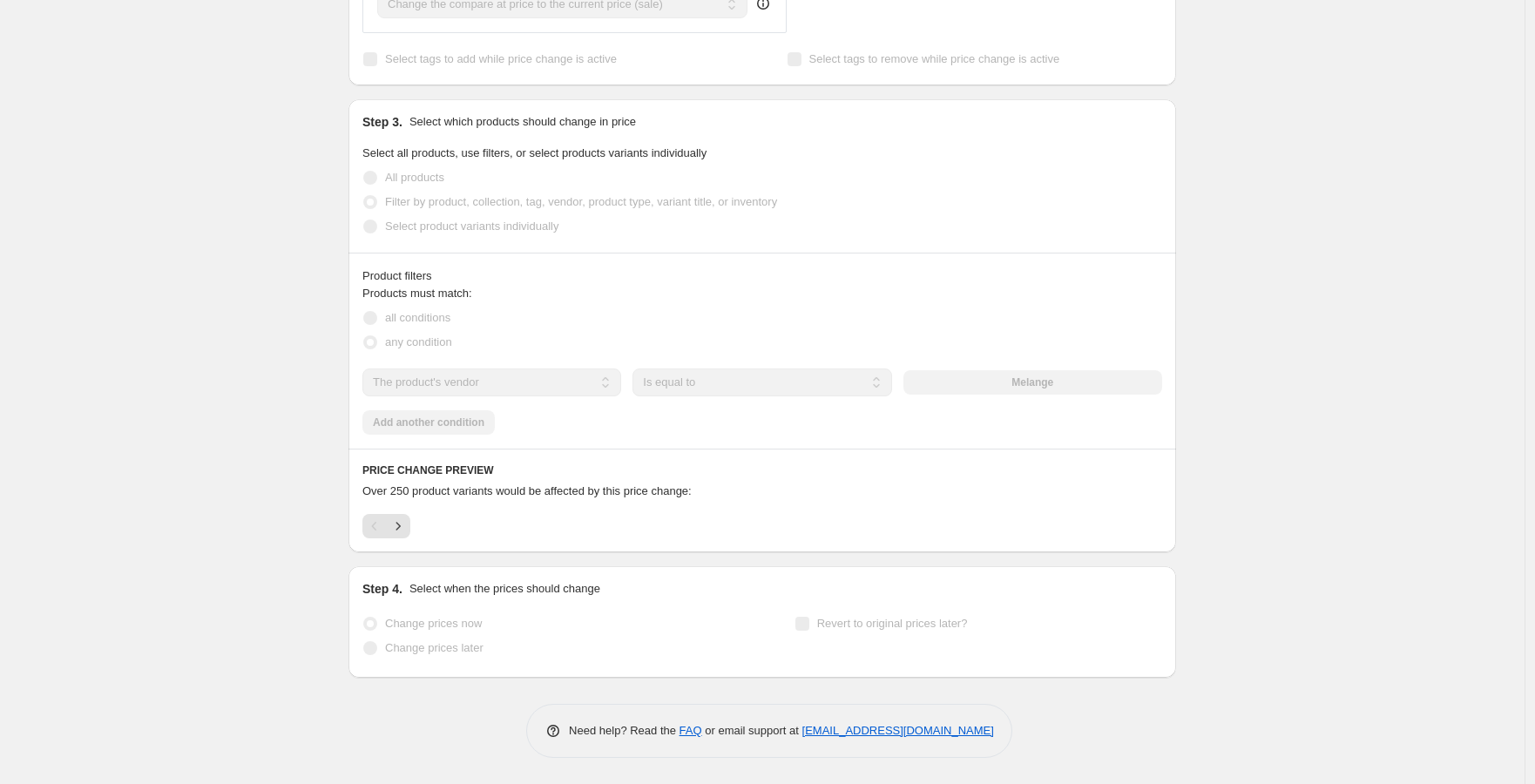
scroll to position [0, 0]
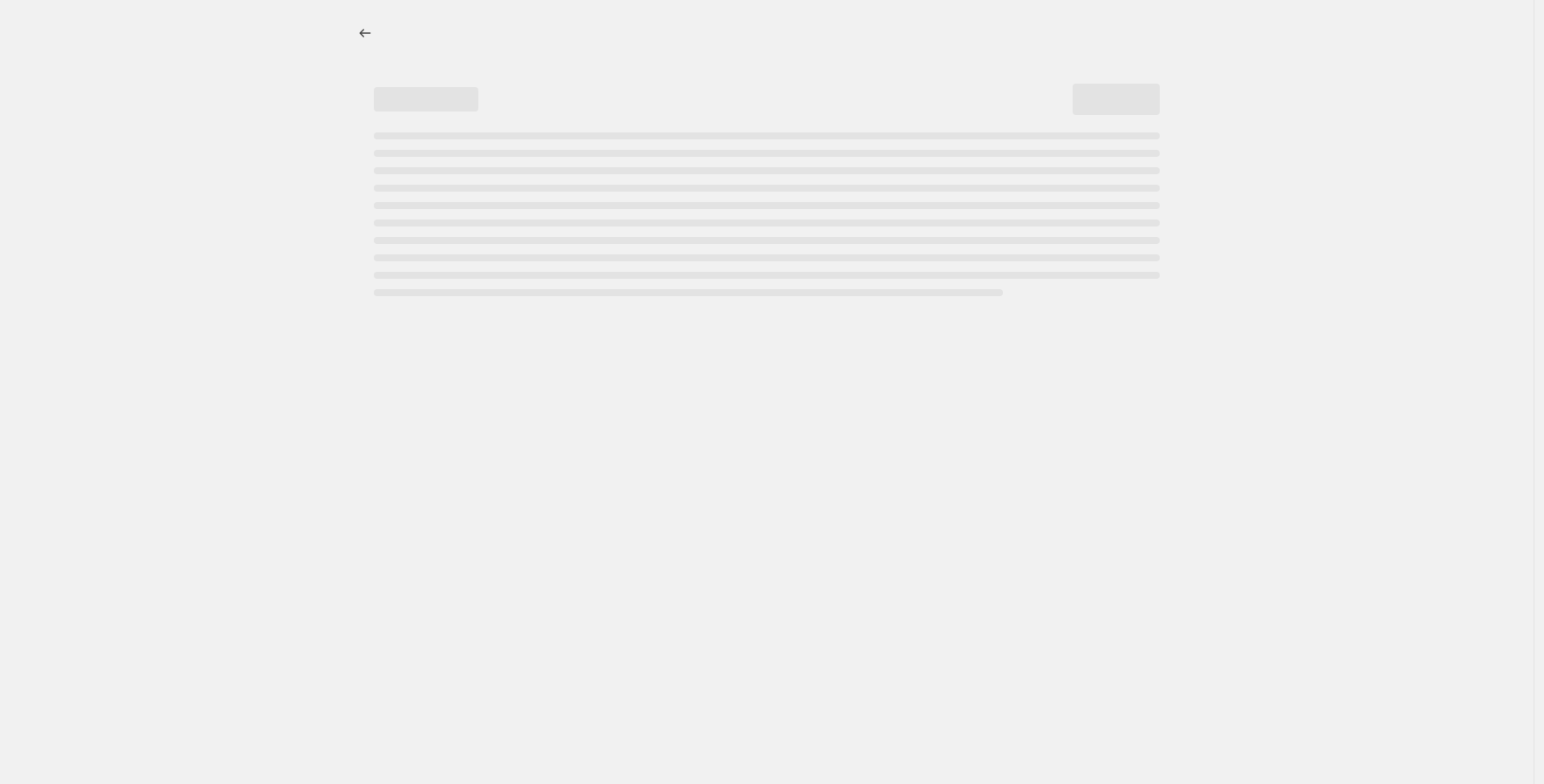
select select "percentage"
select select "vendor"
